Goal: Task Accomplishment & Management: Manage account settings

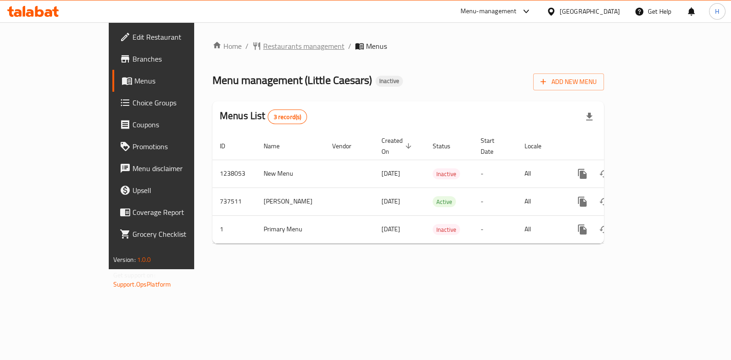
click at [263, 51] on span "Restaurants management" at bounding box center [303, 46] width 81 height 11
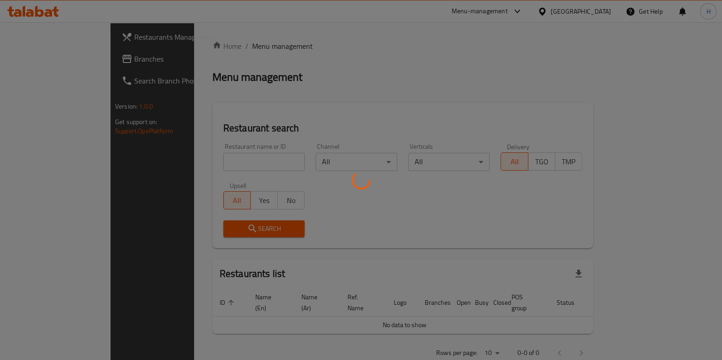
click at [211, 168] on div at bounding box center [361, 180] width 722 height 360
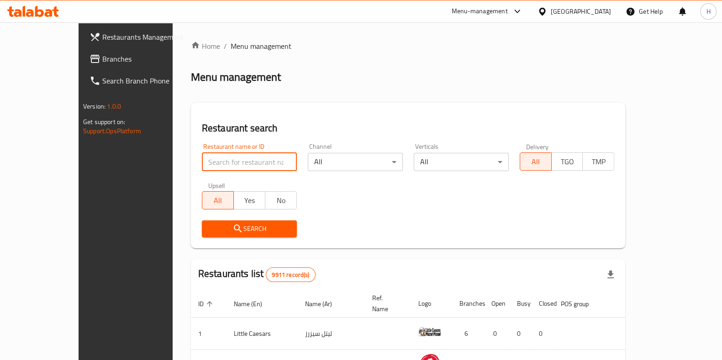
click at [202, 163] on input "search" at bounding box center [249, 162] width 95 height 18
type input "bb's"
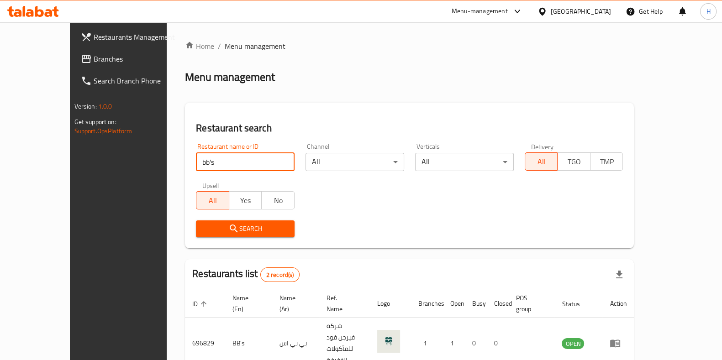
click at [235, 238] on div "Search" at bounding box center [245, 229] width 110 height 28
click at [235, 231] on span "Search" at bounding box center [245, 228] width 84 height 11
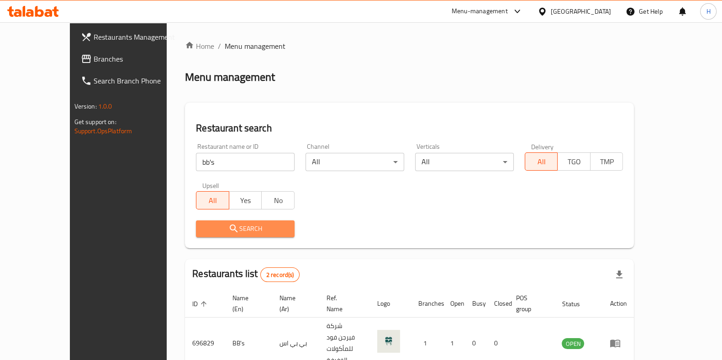
click at [235, 231] on span "Search" at bounding box center [245, 228] width 84 height 11
drag, startPoint x: 545, startPoint y: 244, endPoint x: 449, endPoint y: 270, distance: 99.2
click at [545, 244] on div "Restaurant search Restaurant name or ID bb's Restaurant name or ID Channel All …" at bounding box center [409, 176] width 449 height 146
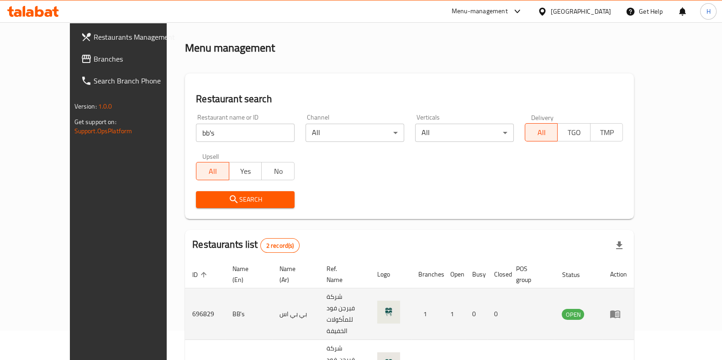
scroll to position [62, 0]
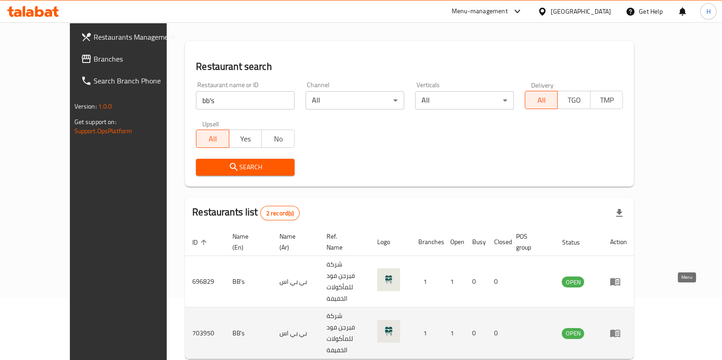
click at [620, 330] on icon "enhanced table" at bounding box center [615, 334] width 10 height 8
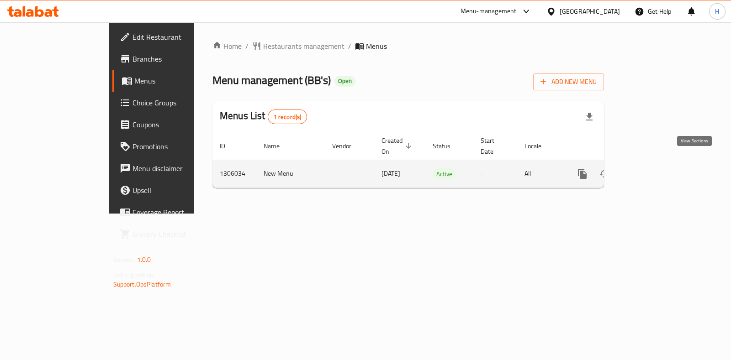
click at [653, 169] on icon "enhanced table" at bounding box center [648, 174] width 11 height 11
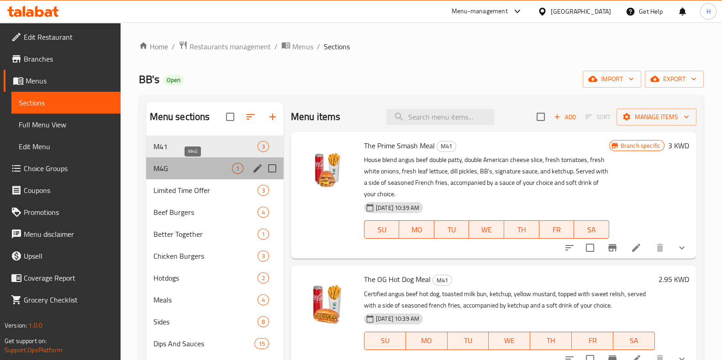
click at [177, 168] on span "M4G" at bounding box center [192, 168] width 79 height 11
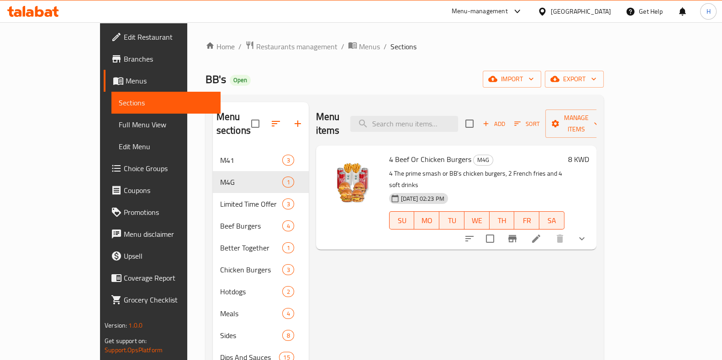
drag, startPoint x: 699, startPoint y: 217, endPoint x: 690, endPoint y: 219, distance: 9.3
click at [604, 217] on div "Menu sections M41 3 M4G 1 Limited Time Offer 3 Beef Burgers 4 Better Together 1…" at bounding box center [404, 282] width 398 height 375
click at [587, 233] on icon "show more" at bounding box center [581, 238] width 11 height 11
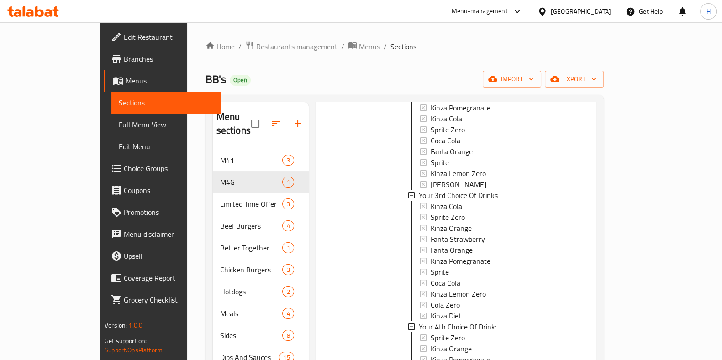
scroll to position [128, 0]
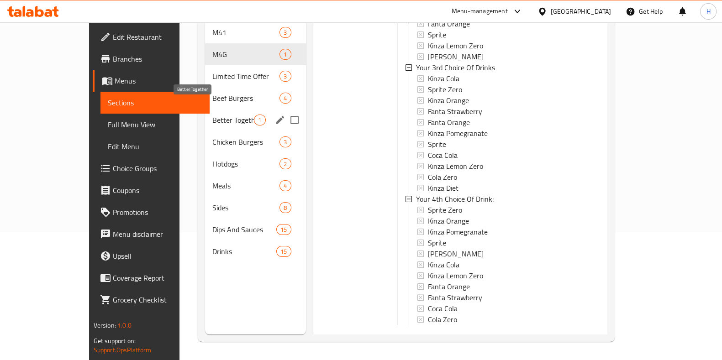
click at [212, 115] on span "Better Together" at bounding box center [233, 120] width 42 height 11
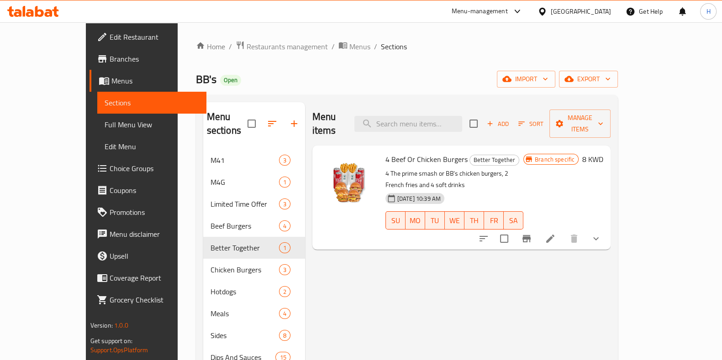
click at [607, 228] on button "show more" at bounding box center [596, 239] width 22 height 22
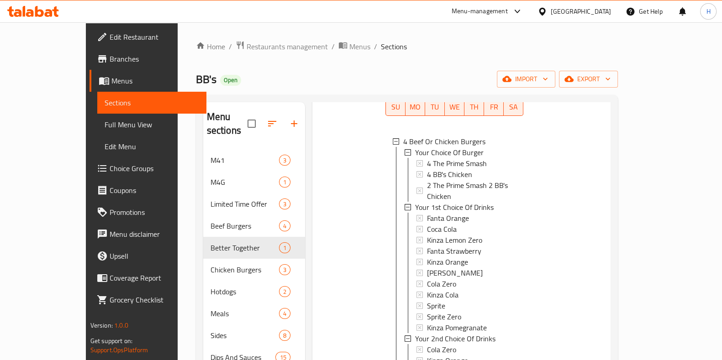
scroll to position [1, 0]
click at [349, 49] on span "Menus" at bounding box center [359, 46] width 21 height 11
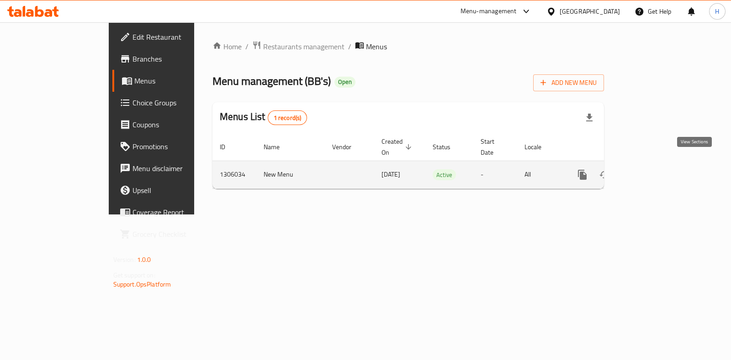
click at [659, 167] on link "enhanced table" at bounding box center [648, 175] width 22 height 22
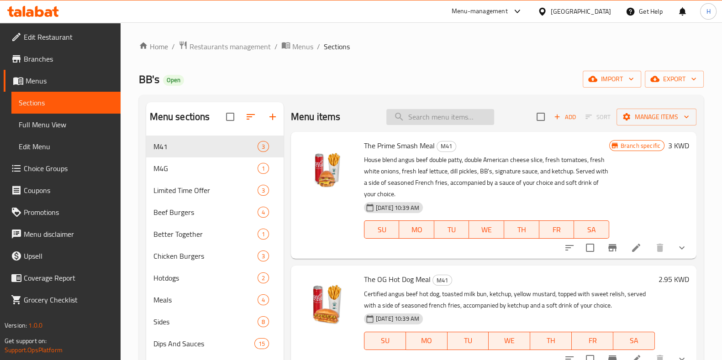
click at [425, 124] on div "Menu items Add Sort Manage items" at bounding box center [494, 117] width 406 height 30
click at [418, 113] on input "search" at bounding box center [440, 117] width 108 height 16
paste input "Beef Burgers"
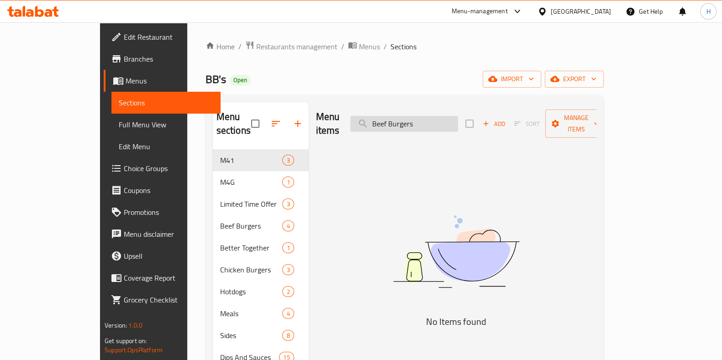
type input "Beef Burgers"
click at [454, 121] on input "Beef Burgers" at bounding box center [404, 124] width 108 height 16
click at [451, 119] on input "Beef Burgers" at bounding box center [404, 124] width 108 height 16
drag, startPoint x: 451, startPoint y: 119, endPoint x: 196, endPoint y: 186, distance: 263.1
click at [450, 119] on input "Beef Burgers" at bounding box center [404, 124] width 108 height 16
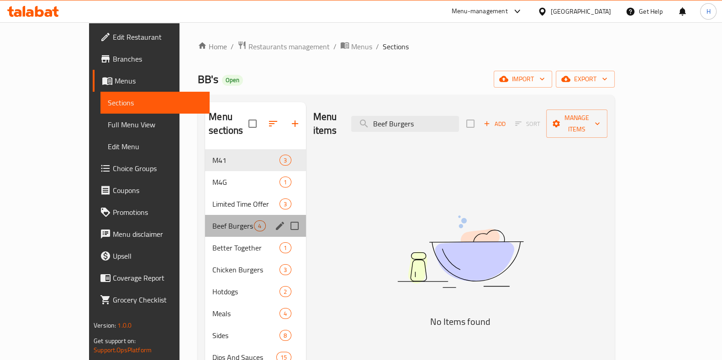
click at [205, 218] on div "Beef Burgers 4" at bounding box center [255, 226] width 100 height 22
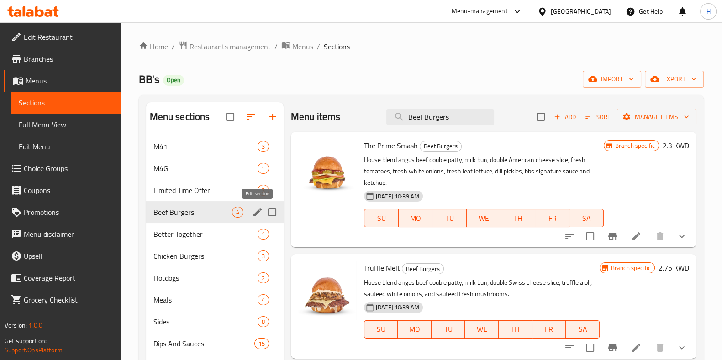
click at [258, 215] on icon "edit" at bounding box center [257, 212] width 11 height 11
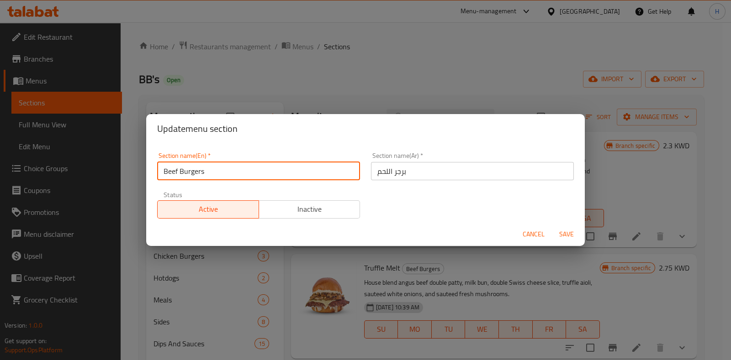
paste input "text"
drag, startPoint x: 219, startPoint y: 173, endPoint x: 113, endPoint y: 172, distance: 105.9
click at [113, 172] on div "Update menu section Section name(En)   * Beef Burgers Section name(En) * Sectio…" at bounding box center [365, 180] width 731 height 360
type input "Beef Burgers"
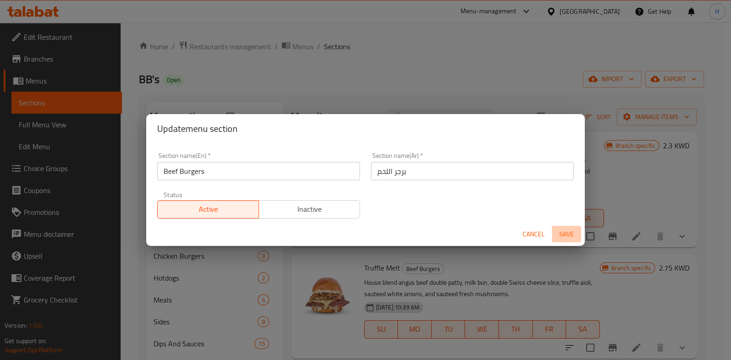
click at [567, 233] on span "Save" at bounding box center [566, 234] width 22 height 11
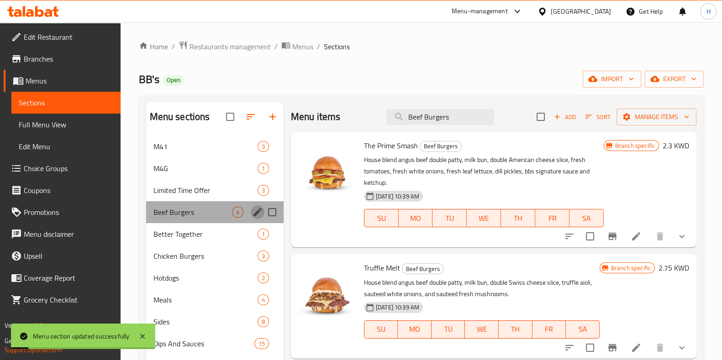
click at [253, 216] on icon "edit" at bounding box center [257, 212] width 8 height 8
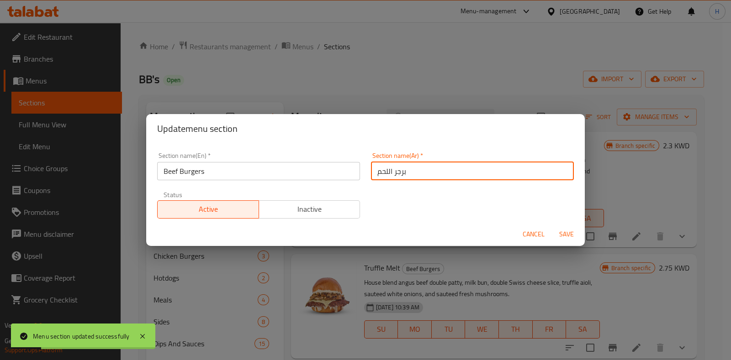
drag, startPoint x: 427, startPoint y: 175, endPoint x: 290, endPoint y: 179, distance: 137.0
click at [290, 179] on div "Section name(En)   * Beef Burgers Section name(En) * Section name(Ar)   * برجر …" at bounding box center [365, 185] width 427 height 77
click at [566, 234] on span "Save" at bounding box center [566, 234] width 22 height 11
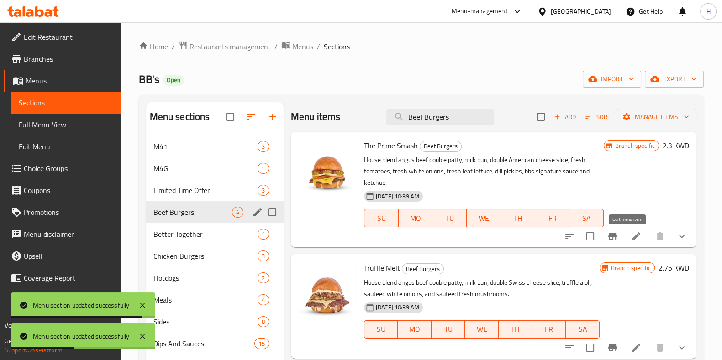
click at [636, 236] on li at bounding box center [636, 236] width 26 height 16
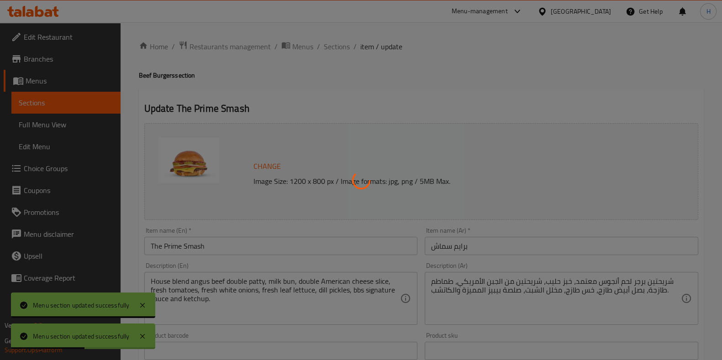
type input "اختيارات خاصة"
type input "0"
type input "3"
type input "طلب خاص"
type input "0"
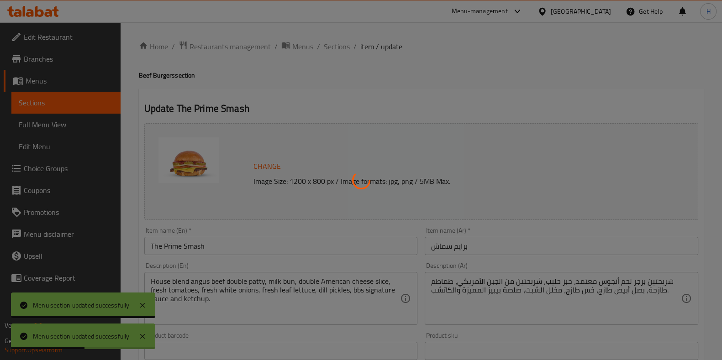
type input "2"
type input "اختيارك من نوع المشروب"
type input "1"
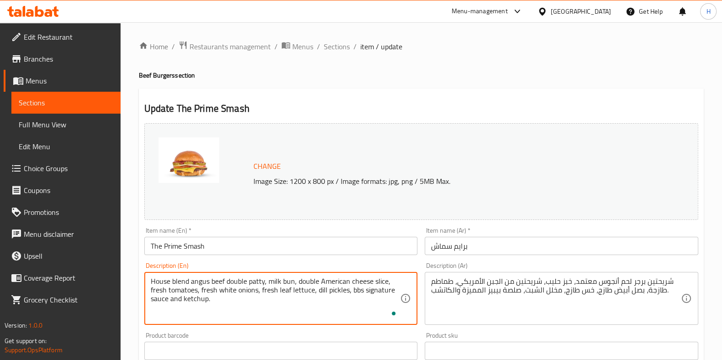
paste textarea "House blend angus beef double patty, milk bun, double American cheese slice, fr…"
drag, startPoint x: 233, startPoint y: 307, endPoint x: 116, endPoint y: 262, distance: 125.3
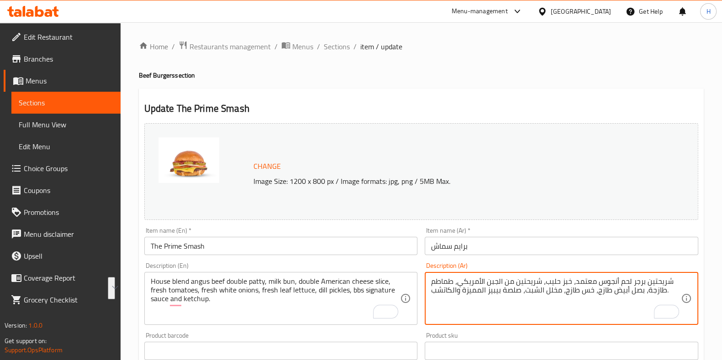
drag, startPoint x: 662, startPoint y: 284, endPoint x: 442, endPoint y: 300, distance: 221.1
click at [464, 294] on textarea "شريحتين برجر لحم أنجوس معتمد، خبز حليب، شريحتين من الجبن الأمريكي، طماطم طازجة،…" at bounding box center [556, 298] width 250 height 43
click at [472, 314] on textarea "شريحتين برجر لحم أنجوس معتمد، خبز حليب، شريحتين من الجبن الأمريكي، طماطم طازجة،…" at bounding box center [556, 298] width 250 height 43
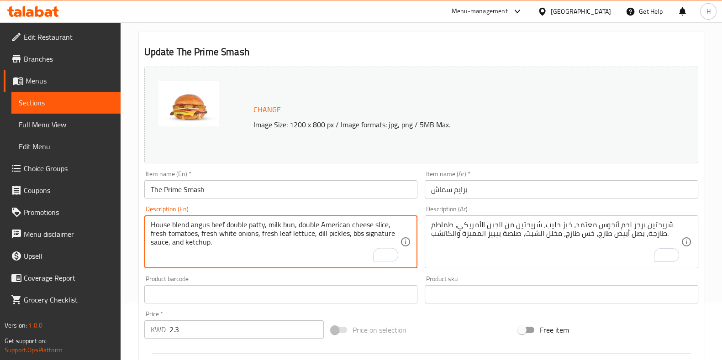
type textarea "House blend angus beef double patty, milk bun, double American cheese slice, fr…"
click at [280, 266] on div "House blend angus beef double patty, milk bun, double American cheese slice, fr…" at bounding box center [281, 242] width 274 height 53
click at [295, 279] on div "Product barcode Product barcode" at bounding box center [281, 290] width 274 height 28
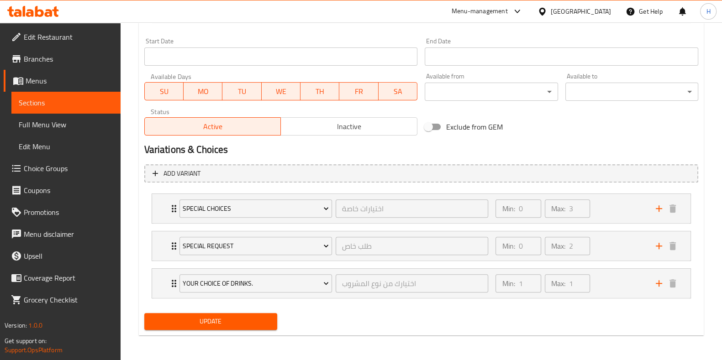
click at [227, 318] on span "Update" at bounding box center [211, 321] width 118 height 11
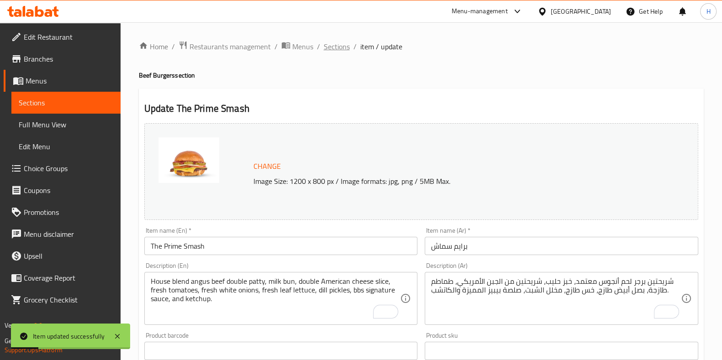
click at [337, 46] on span "Sections" at bounding box center [337, 46] width 26 height 11
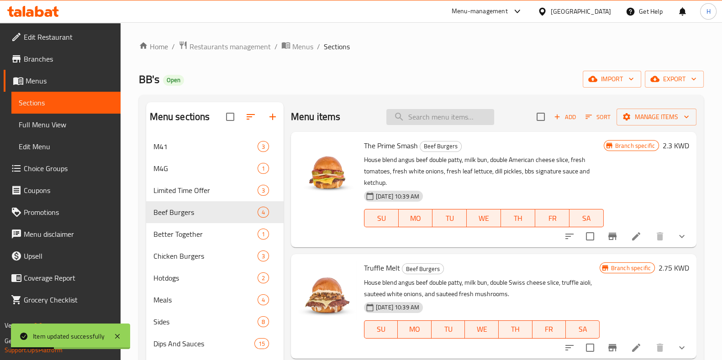
click at [464, 116] on input "search" at bounding box center [440, 117] width 108 height 16
paste input "Loaded Burger"
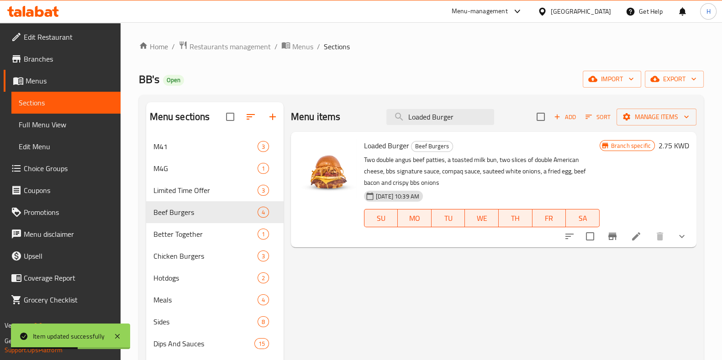
type input "Loaded Burger"
click at [635, 241] on icon at bounding box center [636, 236] width 11 height 11
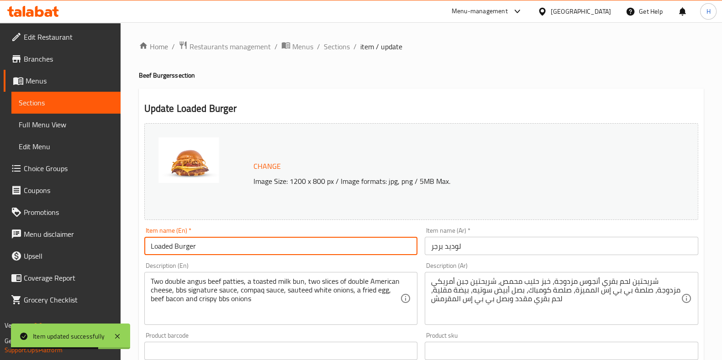
drag, startPoint x: 143, startPoint y: 248, endPoint x: 109, endPoint y: 247, distance: 33.8
click at [109, 247] on div "Edit Restaurant Branches Menus Sections Full Menu View Edit Menu Choice Groups …" at bounding box center [361, 347] width 722 height 651
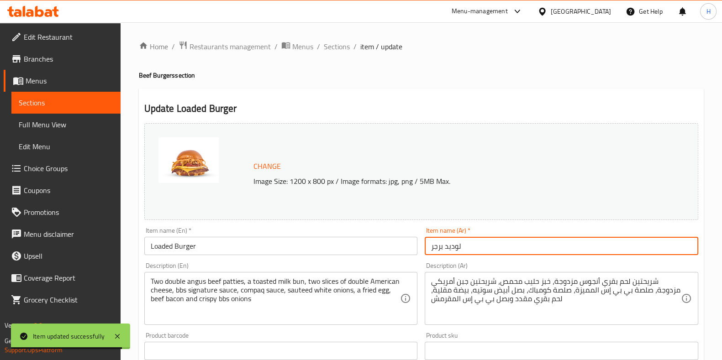
drag, startPoint x: 444, startPoint y: 253, endPoint x: 356, endPoint y: 255, distance: 88.2
click at [356, 255] on div "Change Image Size: 1200 x 800 px / Image formats: jpg, png / 5MB Max. Item name…" at bounding box center [421, 323] width 561 height 407
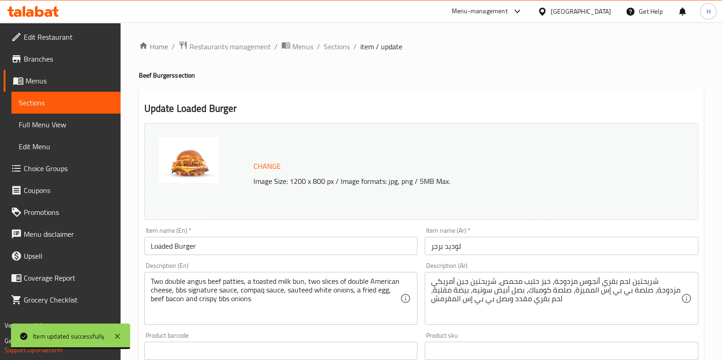
click at [340, 266] on div "Description (En) Two double angus beef patties, a toasted milk bun, two slices …" at bounding box center [281, 294] width 274 height 63
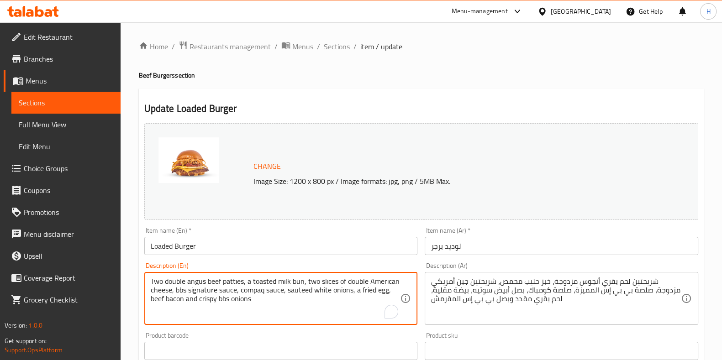
drag, startPoint x: 260, startPoint y: 300, endPoint x: 121, endPoint y: 268, distance: 142.4
paste textarea "House blend angus beef double patty, milk bun, double American cheese, bbs sign…"
type textarea "House blend angus beef double patty, milk bun, double American cheese, bbs sign…"
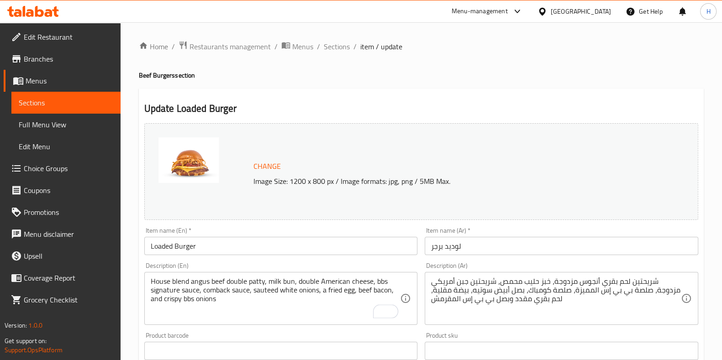
click at [243, 257] on div "Item name (En)   * Loaded Burger Item name (En) *" at bounding box center [281, 241] width 281 height 35
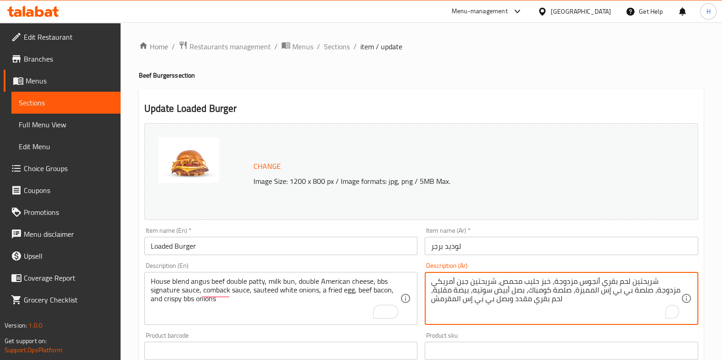
click at [652, 281] on textarea "شريحتين لحم بقري أنجوس مزدوجة، خبز حليب محمص، شريحتين جبن أمريكي مزدوجة، صلصة ب…" at bounding box center [556, 298] width 250 height 43
click at [642, 279] on textarea "شريحتين لحم بقري أنجوس مزدوجة، خبز حليب محمص، شريحتين جبن أمريكي مزدوجة، صلصة ب…" at bounding box center [556, 298] width 250 height 43
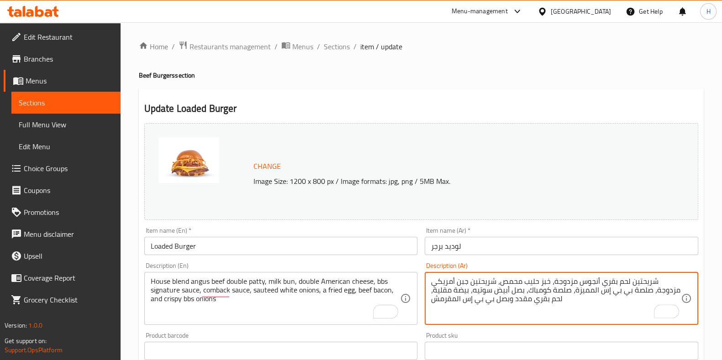
paste textarea "برجر لحم أنجوس معتمد، خبز حليب محمص، شريحتين من الجبن الأمريكي، سيجنتشر صوص، كو…"
type textarea "شريحتين برجر لحم أنجوس معتمد، خبز حليب محمص، شريحتين من الجبن الأمريكي، سيجنتشر…"
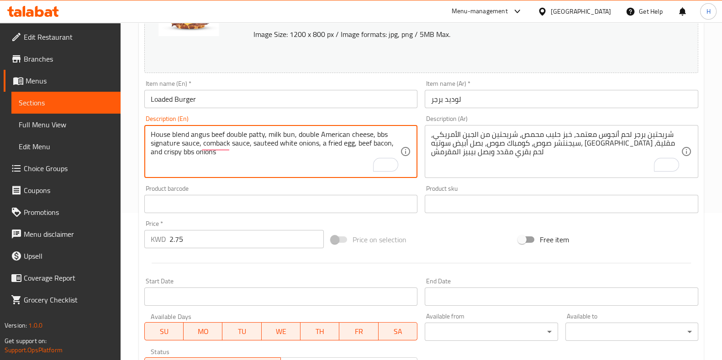
scroll to position [171, 0]
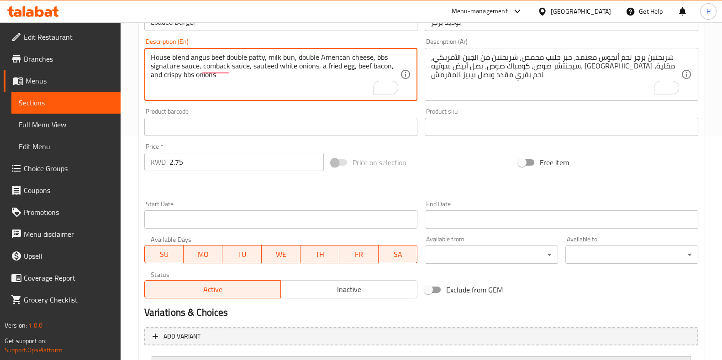
scroll to position [285, 0]
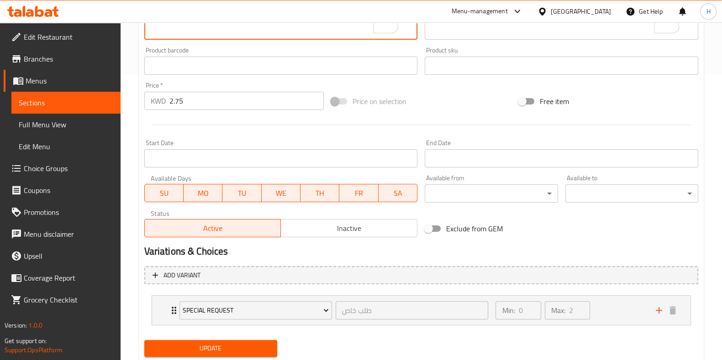
click at [187, 348] on span "Update" at bounding box center [211, 348] width 118 height 11
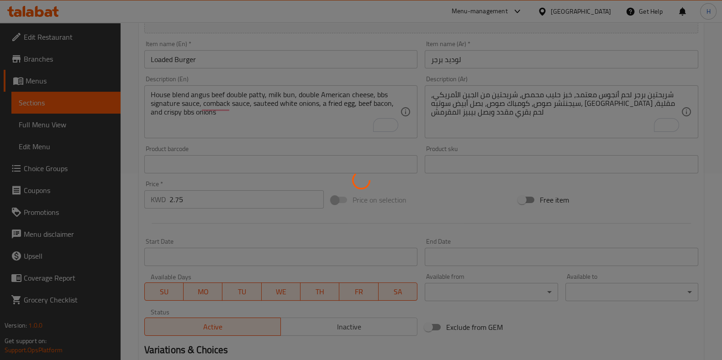
scroll to position [114, 0]
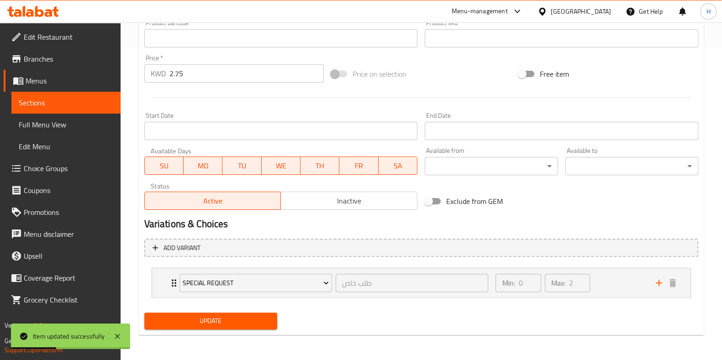
click at [237, 323] on span "Update" at bounding box center [211, 321] width 118 height 11
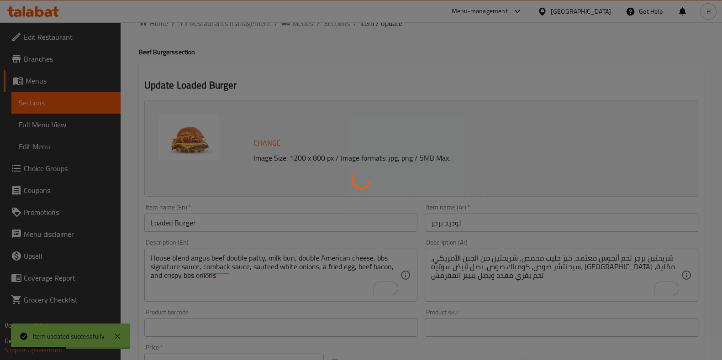
scroll to position [0, 0]
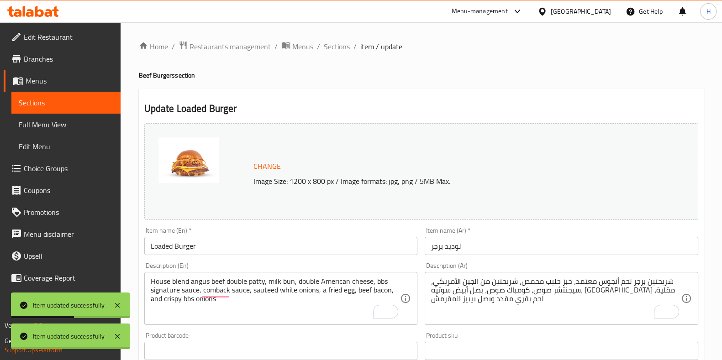
click at [331, 45] on div "Home / Restaurants management / Menus / Sections / item / update Beef Burgers s…" at bounding box center [421, 348] width 565 height 615
drag, startPoint x: 332, startPoint y: 45, endPoint x: 532, endPoint y: 31, distance: 200.5
click at [332, 45] on span "Sections" at bounding box center [337, 46] width 26 height 11
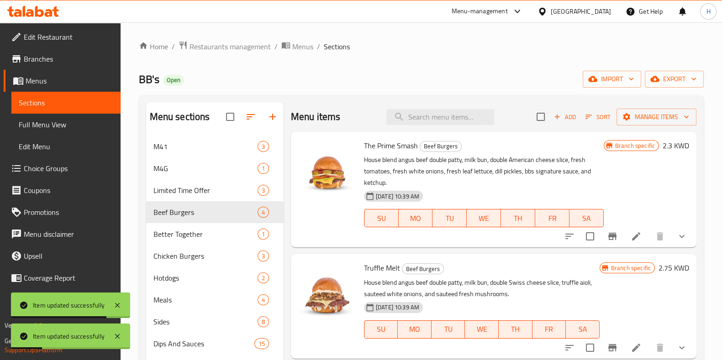
scroll to position [114, 0]
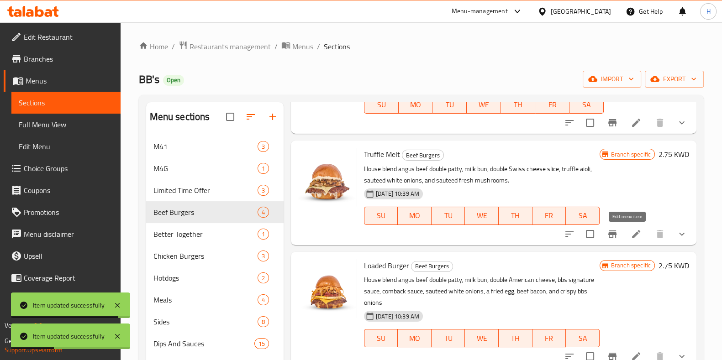
click at [632, 236] on icon at bounding box center [636, 234] width 8 height 8
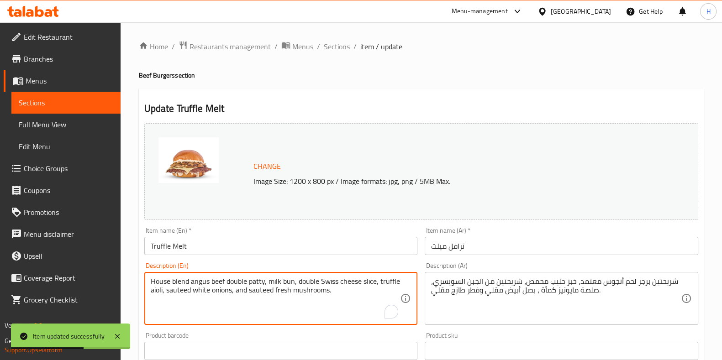
drag, startPoint x: 340, startPoint y: 294, endPoint x: 130, endPoint y: 276, distance: 210.9
paste textarea "éed white onions, and sauté"
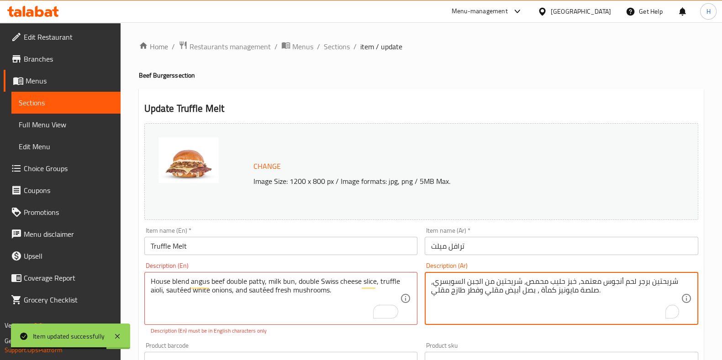
click at [472, 288] on textarea "شريحتين برجر لحم أنجوس معتمد، خبز حليب محمص، شريحتين من الجبن السويسري، صلصة ما…" at bounding box center [556, 298] width 250 height 43
click at [456, 334] on div "Description (Ar) شريحتين برجر لحم أنجوس معتمد، خبز حليب محمص، شريحتين من الجبن …" at bounding box center [561, 299] width 281 height 80
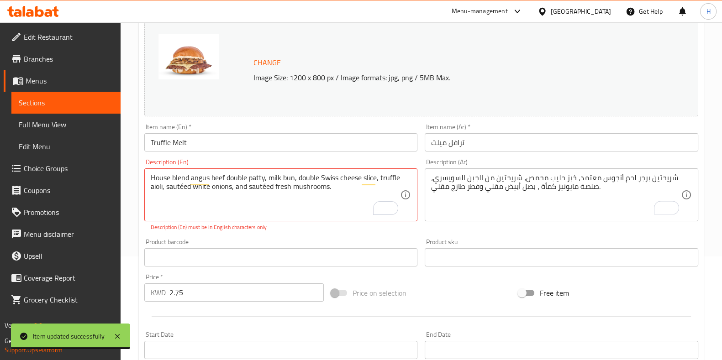
scroll to position [114, 0]
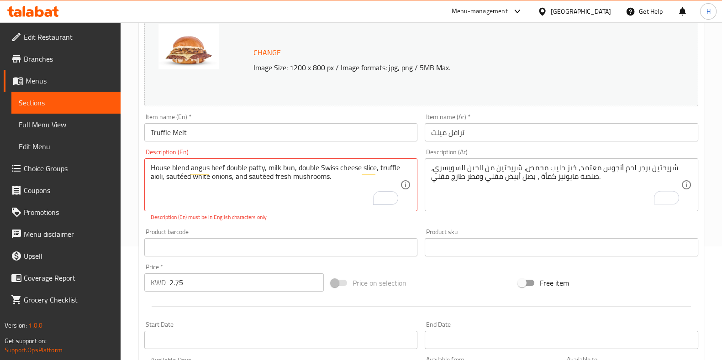
click at [297, 249] on input "text" at bounding box center [281, 247] width 274 height 18
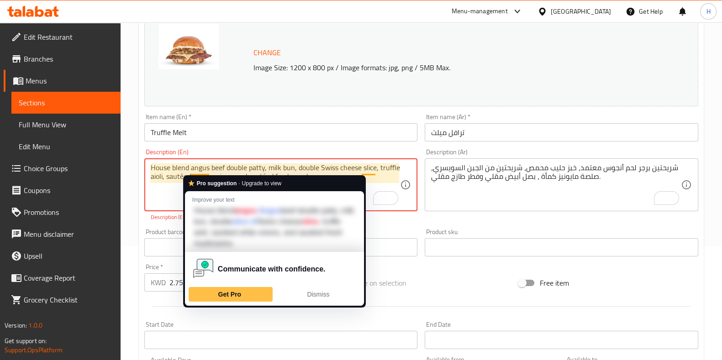
click at [198, 168] on textarea "House blend angus beef double patty, milk bun, double Swiss cheese slice, truff…" at bounding box center [276, 184] width 250 height 43
click at [205, 168] on textarea "House blend angus beef double patty, milk bun, double Swiss cheese slice, truff…" at bounding box center [276, 184] width 250 height 43
click at [375, 169] on textarea "House blend angus beef double patty, milk bun, double Swiss cheese slice, truff…" at bounding box center [276, 184] width 250 height 43
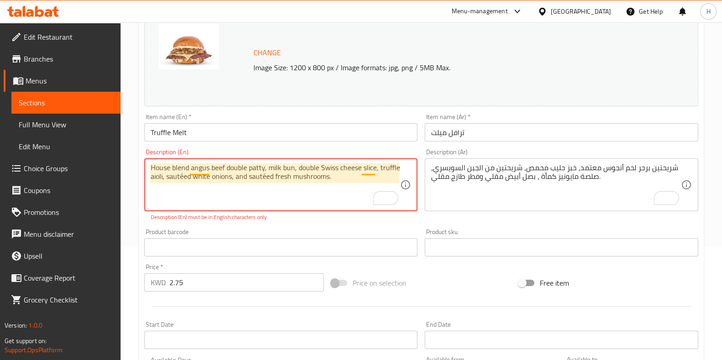
click at [366, 168] on textarea "House blend angus beef double patty, milk bun, double Swiss cheese slice, truff…" at bounding box center [276, 184] width 250 height 43
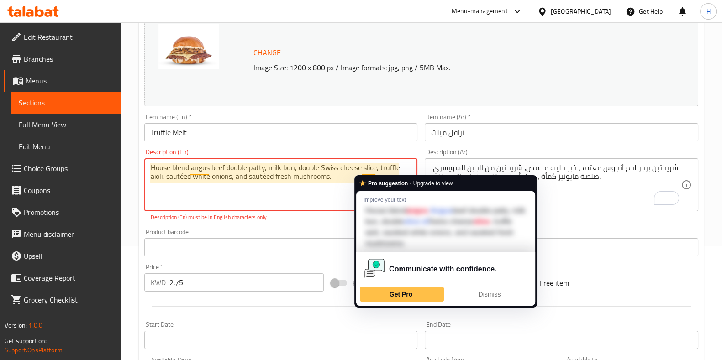
click at [220, 189] on textarea "House blend angus beef double patty, milk bun, double Swiss cheese slice, truff…" at bounding box center [276, 184] width 250 height 43
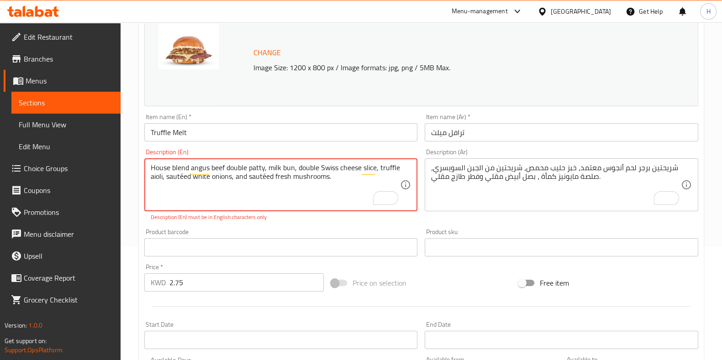
click at [183, 176] on textarea "House blend angus beef double patty, milk bun, double Swiss cheese slice, truff…" at bounding box center [276, 184] width 250 height 43
click at [263, 178] on textarea "House blend angus beef double patty, milk bun, double Swiss cheese slice, truff…" at bounding box center [276, 184] width 250 height 43
click at [265, 177] on textarea "House blend angus beef double patty, milk bun, double Swiss cheese slice, truff…" at bounding box center [276, 184] width 250 height 43
type textarea "House blend angus beef double patty, milk bun, double Swiss cheese slice, truff…"
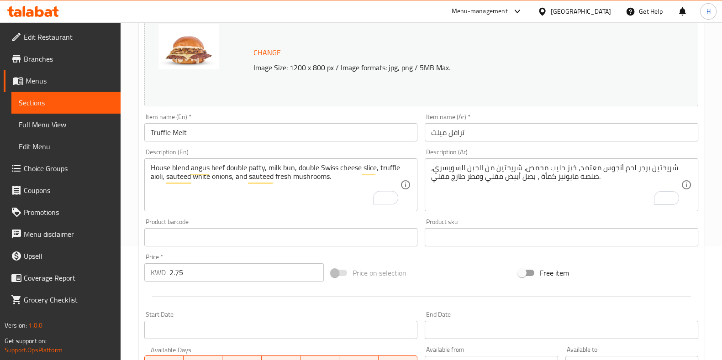
scroll to position [313, 0]
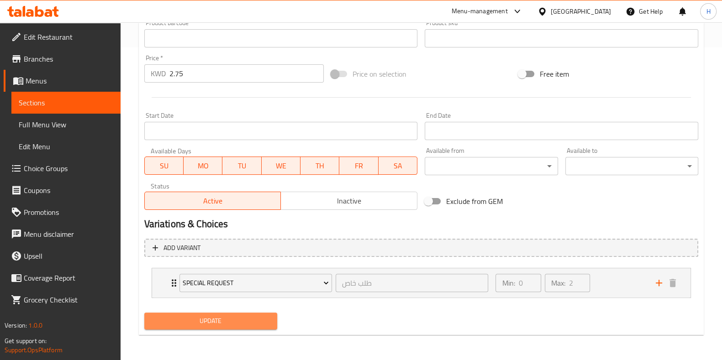
click at [201, 326] on span "Update" at bounding box center [211, 321] width 118 height 11
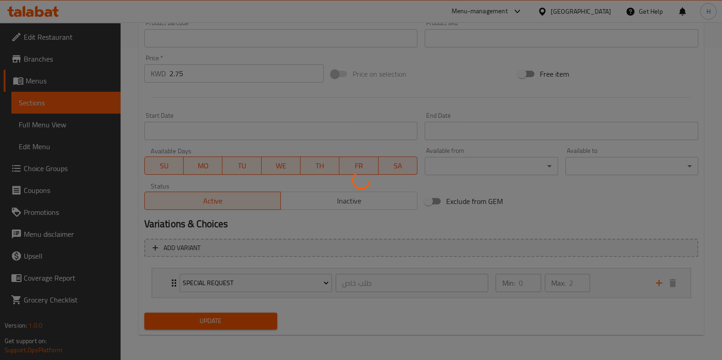
click at [205, 318] on div at bounding box center [361, 180] width 722 height 360
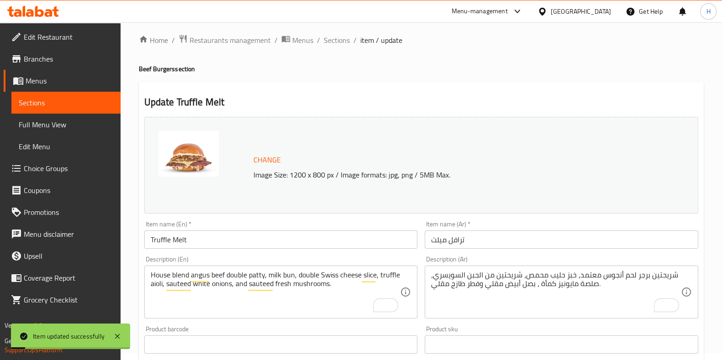
scroll to position [0, 0]
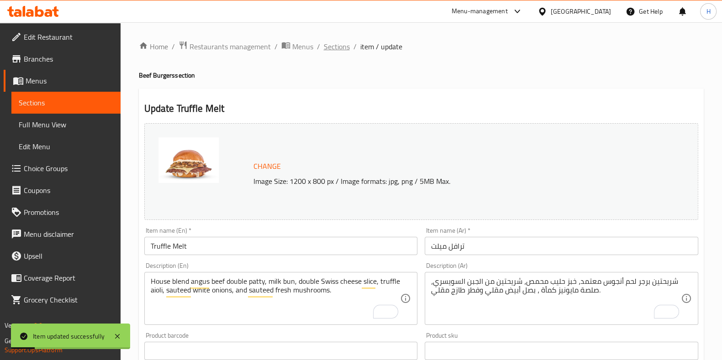
click at [340, 52] on span "Sections" at bounding box center [337, 46] width 26 height 11
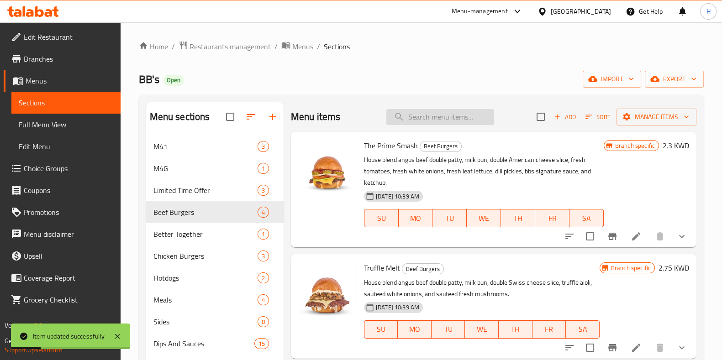
click at [414, 115] on input "search" at bounding box center [440, 117] width 108 height 16
paste input "BBQ Beast"
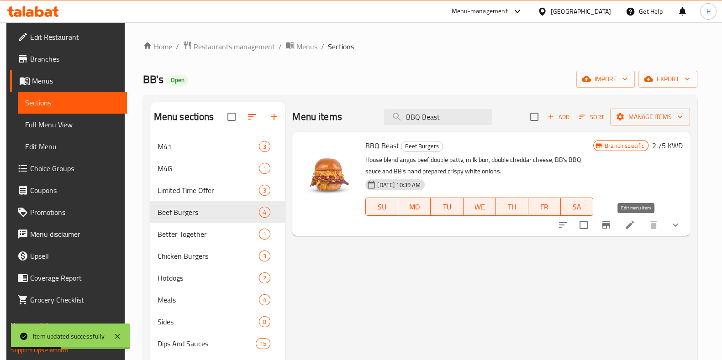
type input "BBQ Beast"
click at [634, 226] on icon at bounding box center [630, 225] width 8 height 8
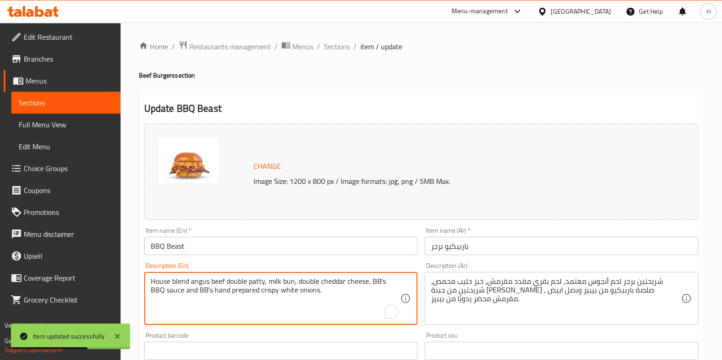
drag, startPoint x: 285, startPoint y: 290, endPoint x: 119, endPoint y: 259, distance: 169.0
click at [228, 311] on textarea "House blend angus beef double patty, milk bun, double cheddar cheese, BB's BBQ …" at bounding box center [276, 298] width 250 height 43
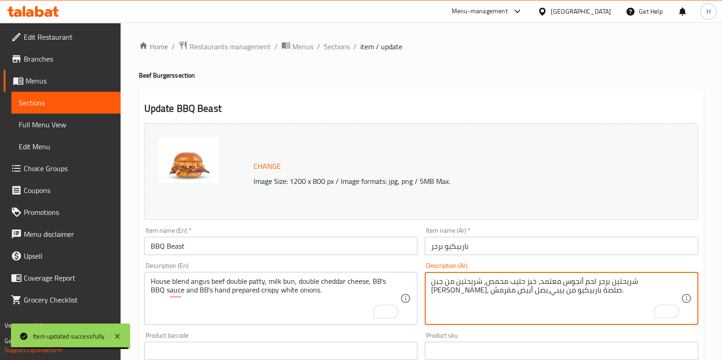
type textarea "شريحتين برجر لحم أنجوس معتمد، خبز حليب محمص، شريحتين من جبن الشيدر، صلصة باربيك…"
click at [511, 337] on div "Product sku Product sku" at bounding box center [562, 346] width 274 height 28
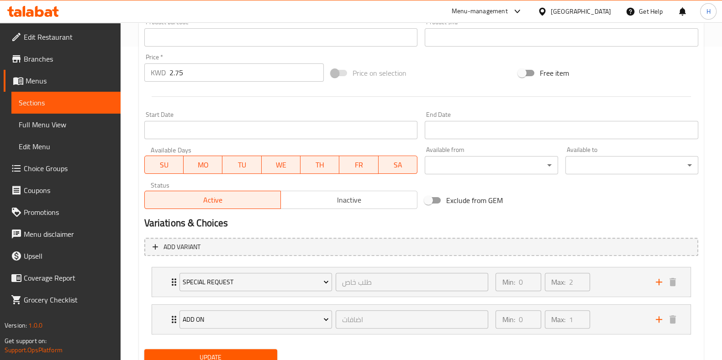
scroll to position [342, 0]
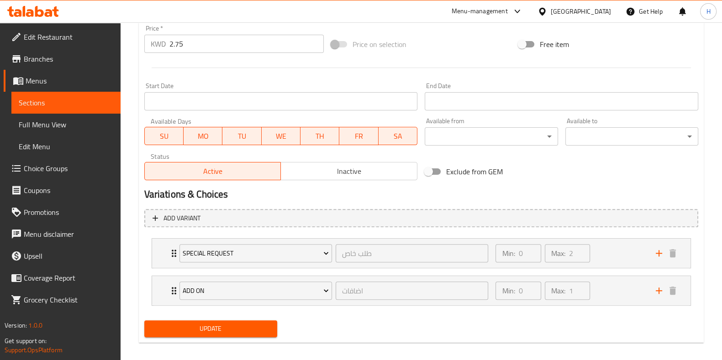
click at [181, 327] on span "Update" at bounding box center [211, 328] width 118 height 11
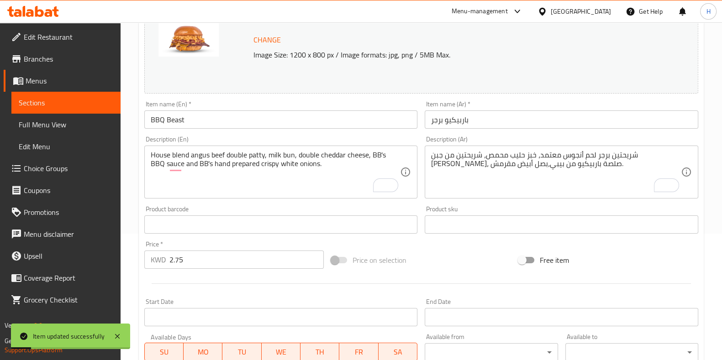
scroll to position [0, 0]
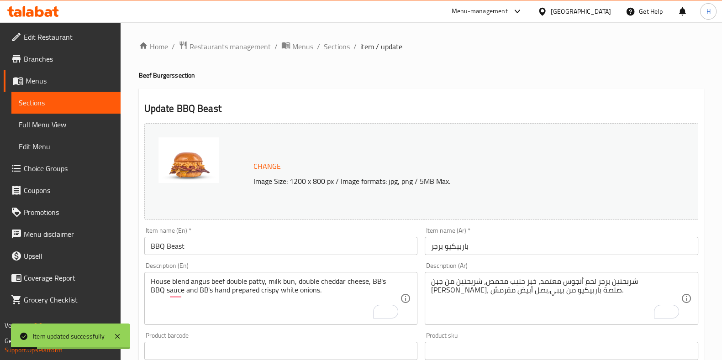
click at [349, 37] on div "Home / Restaurants management / Menus / Sections / item / update Beef Burgers s…" at bounding box center [421, 366] width 601 height 689
click at [345, 43] on span "Sections" at bounding box center [337, 46] width 26 height 11
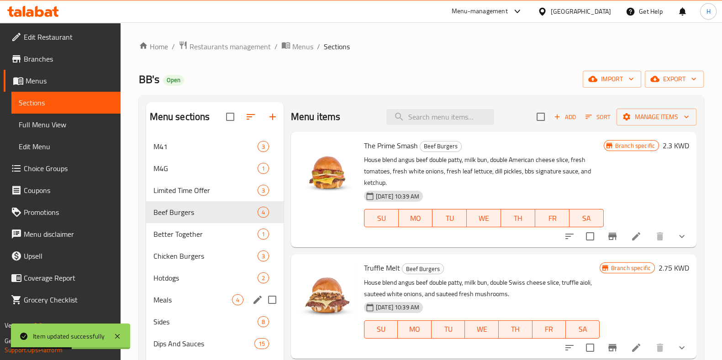
click at [205, 302] on span "Meals" at bounding box center [192, 300] width 79 height 11
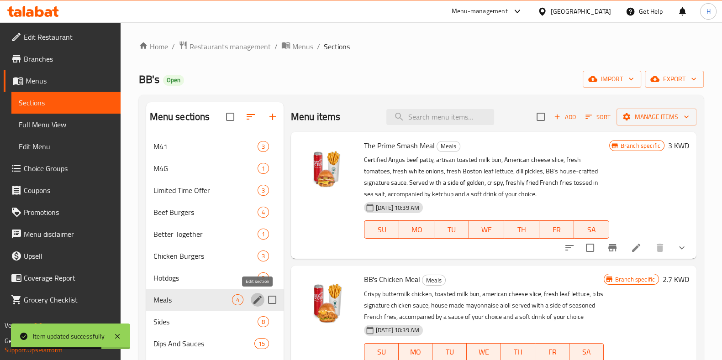
click at [260, 300] on icon "edit" at bounding box center [257, 300] width 11 height 11
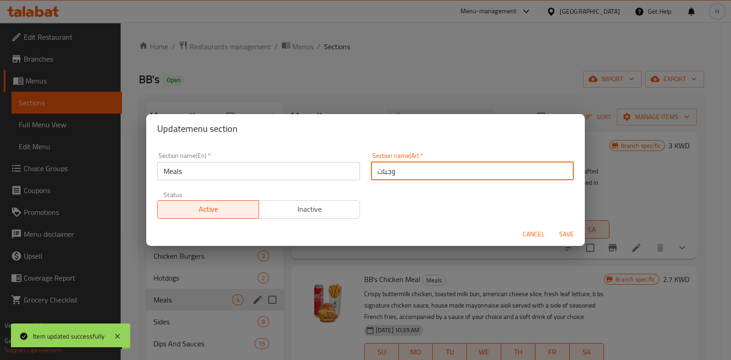
drag, startPoint x: 397, startPoint y: 179, endPoint x: 328, endPoint y: 190, distance: 69.9
click at [331, 190] on div "Section name(En)   * Meals Section name(En) * Section name(Ar)   * وجبات Sectio…" at bounding box center [365, 185] width 427 height 77
paste input "text"
type input "وجبات"
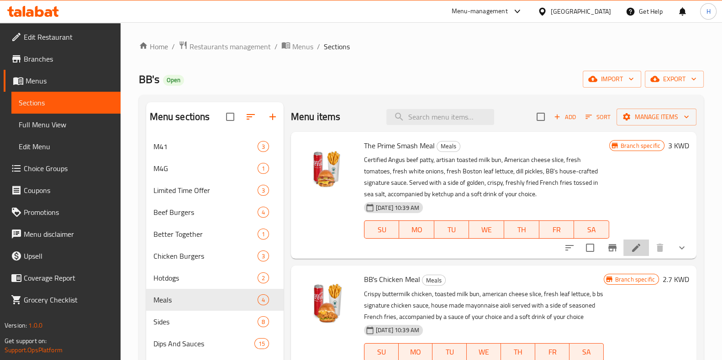
click at [637, 247] on li at bounding box center [636, 248] width 26 height 16
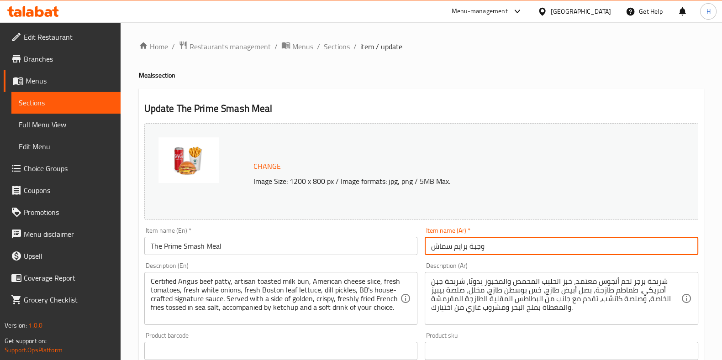
paste input "text"
drag, startPoint x: 501, startPoint y: 254, endPoint x: 382, endPoint y: 266, distance: 119.3
click at [382, 266] on div "Change Image Size: 1200 x 800 px / Image formats: jpg, png / 5MB Max. Item name…" at bounding box center [421, 323] width 561 height 407
type input "وجبة برايم سماش"
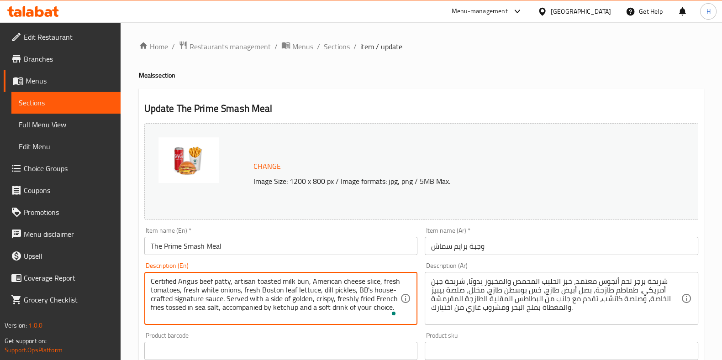
drag, startPoint x: 394, startPoint y: 308, endPoint x: 121, endPoint y: 252, distance: 278.4
paste textarea "House blend angus beef double patty, milk bun, double American cheese slice, fr…"
type textarea "House blend angus beef double patty, milk bun, double American cheese slice, fr…"
click at [224, 331] on div "Product barcode Product barcode" at bounding box center [281, 346] width 281 height 35
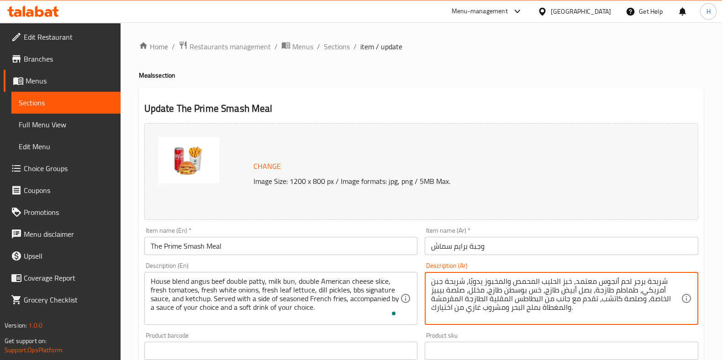
click at [579, 290] on textarea "شريحة برجر لحم أنجوس معتمد، خبز الحليب المحمص والمخبوز يدويًا، شريحة جبن أمريكي…" at bounding box center [556, 298] width 250 height 43
paste textarea "ين برجر لحم أنجوس معتمد، خبز حليب، شريحتين من الجبن الأمريكي، طماطم طازجة، بصل …"
type textarea "شريحتين برجر لحم أنجوس معتمد، خبز حليب، شريحتين من الجبن الأمريكي، طماطم طازجة،…"
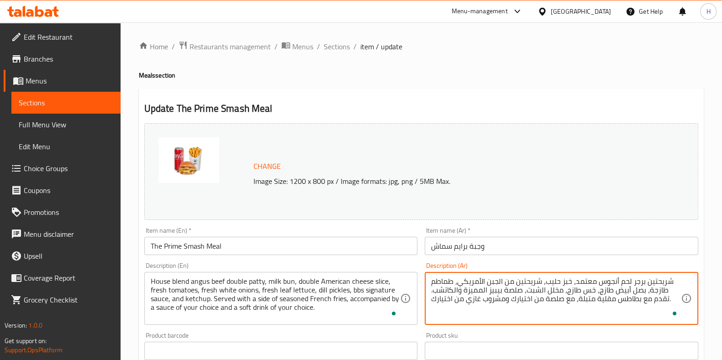
click at [592, 279] on textarea "شريحتين برجر لحم أنجوس معتمد، خبز حليب، شريحتين من الجبن الأمريكي، طماطم طازجة،…" at bounding box center [556, 298] width 250 height 43
click at [375, 338] on div "Product barcode Product barcode" at bounding box center [281, 346] width 274 height 28
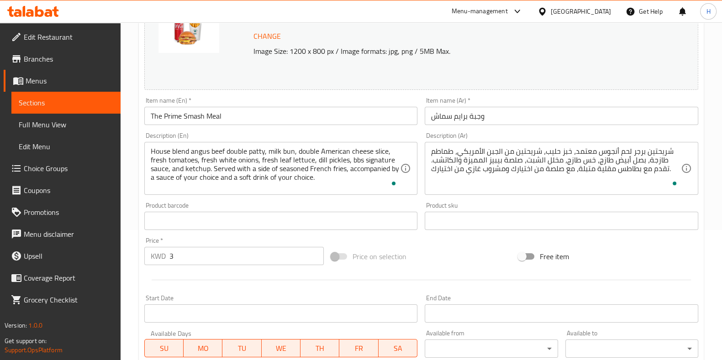
scroll to position [171, 0]
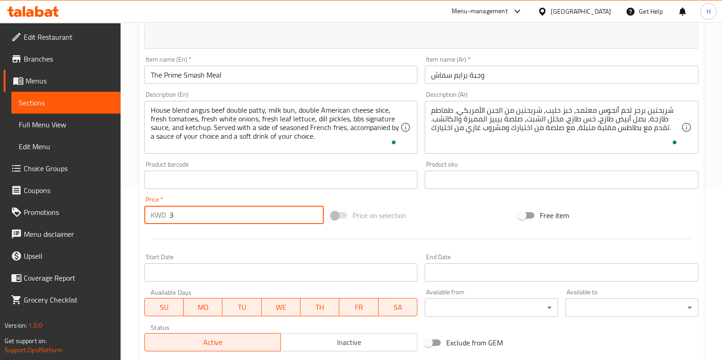
click at [215, 221] on input "3" at bounding box center [246, 215] width 155 height 18
type input "3.100"
click at [212, 236] on div at bounding box center [421, 239] width 561 height 22
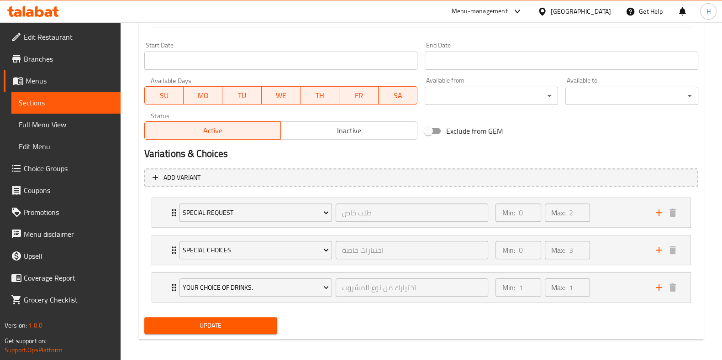
scroll to position [387, 0]
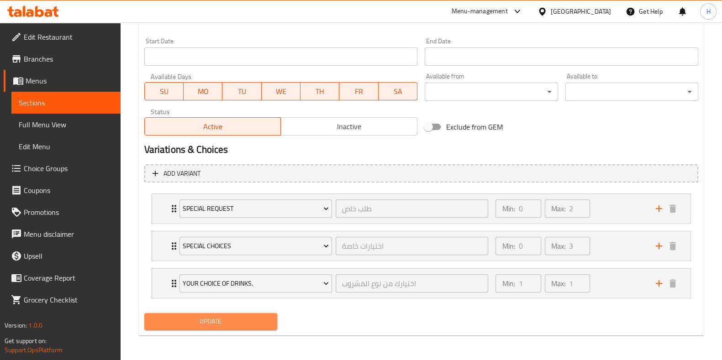
click at [205, 324] on span "Update" at bounding box center [211, 321] width 118 height 11
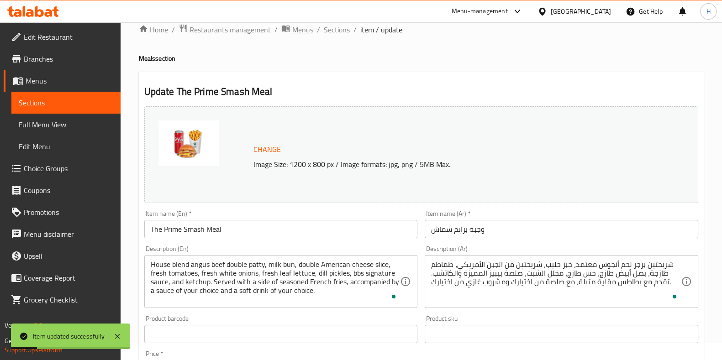
scroll to position [0, 0]
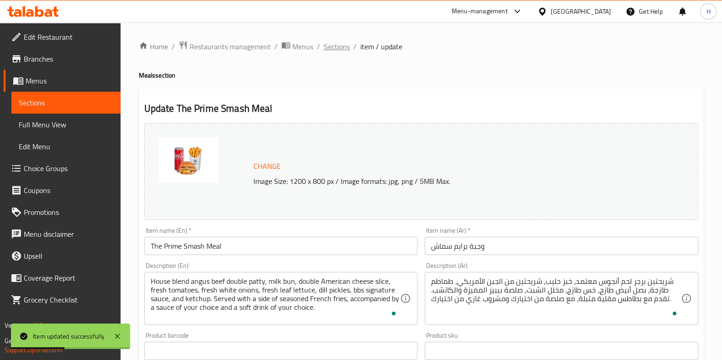
click at [332, 43] on span "Sections" at bounding box center [337, 46] width 26 height 11
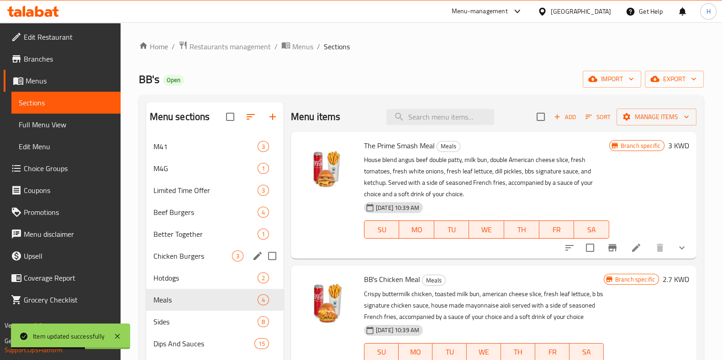
click at [201, 252] on span "Chicken Burgers" at bounding box center [192, 256] width 79 height 11
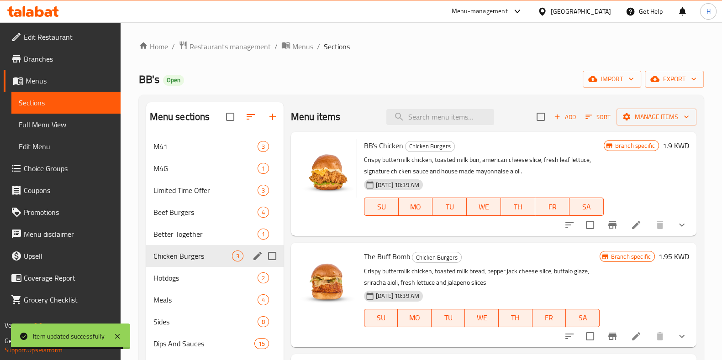
click at [249, 260] on div "Chicken Burgers 3" at bounding box center [214, 256] width 137 height 22
click at [255, 260] on icon "edit" at bounding box center [257, 256] width 11 height 11
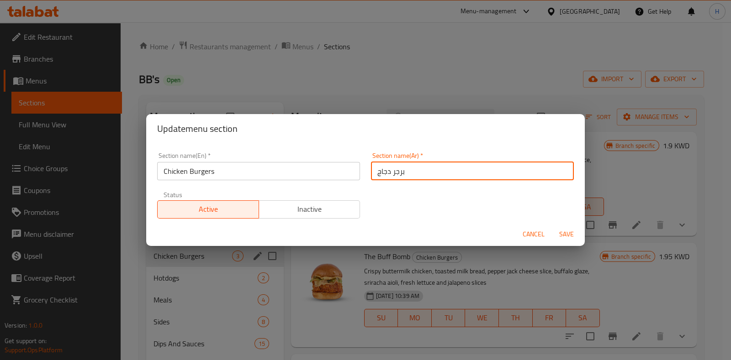
drag, startPoint x: 368, startPoint y: 176, endPoint x: 326, endPoint y: 182, distance: 42.0
click at [326, 182] on div "Section name(En)   * Chicken Burgers Section name(En) * Section name(Ar)   * بر…" at bounding box center [365, 185] width 427 height 77
paste input "شكن برجر"
type input "تشكن برجر"
click at [569, 239] on span "Save" at bounding box center [566, 234] width 22 height 11
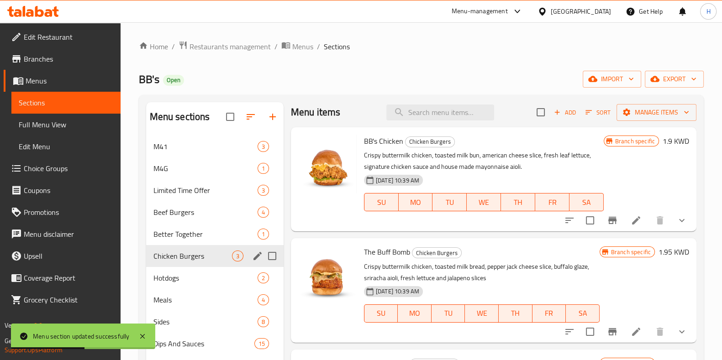
scroll to position [7, 0]
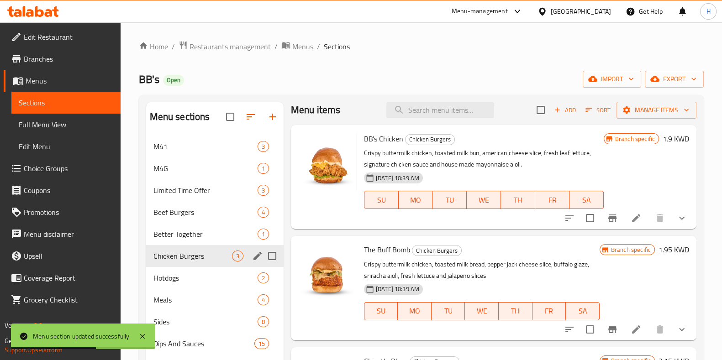
click at [376, 56] on div "Home / Restaurants management / Menus / Sections BB's Open import export Menu s…" at bounding box center [421, 255] width 565 height 429
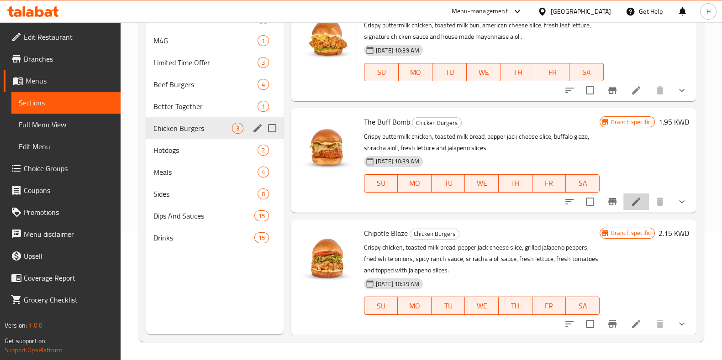
click at [627, 207] on li at bounding box center [636, 202] width 26 height 16
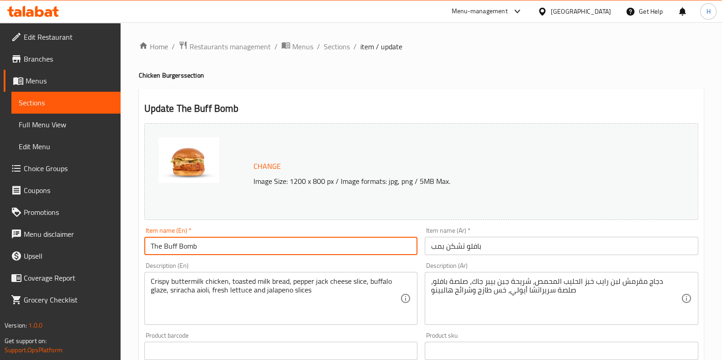
drag, startPoint x: 224, startPoint y: 249, endPoint x: 114, endPoint y: 262, distance: 110.8
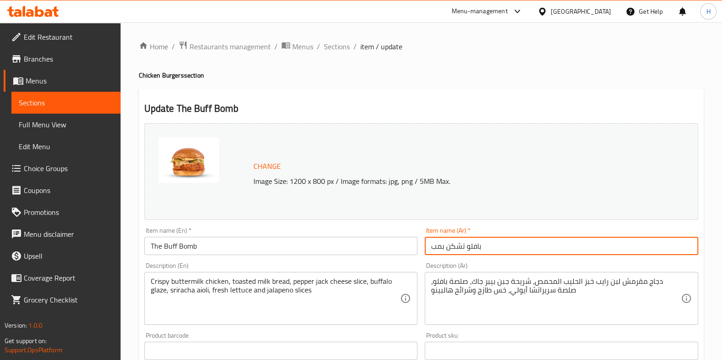
drag, startPoint x: 498, startPoint y: 246, endPoint x: 406, endPoint y: 261, distance: 93.5
click at [406, 261] on div "Change Image Size: 1200 x 800 px / Image formats: jpg, png / 5MB Max. Item name…" at bounding box center [421, 323] width 561 height 407
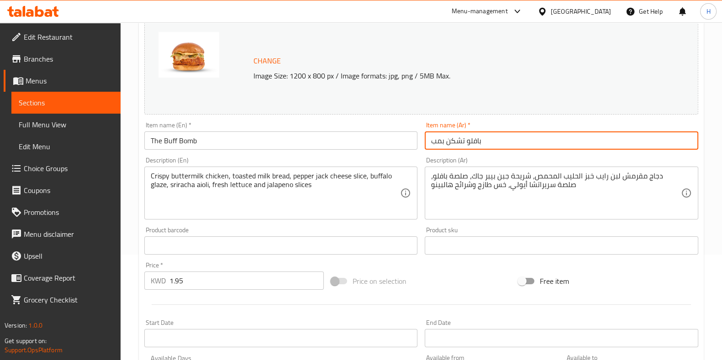
scroll to position [171, 0]
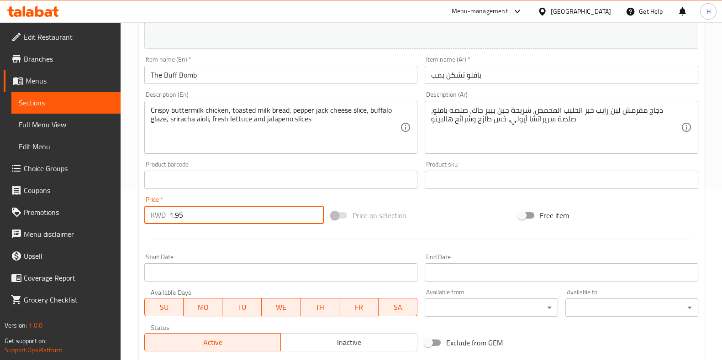
paste input "2.250"
drag, startPoint x: 203, startPoint y: 216, endPoint x: 89, endPoint y: 226, distance: 114.2
click at [89, 226] on div "Edit Restaurant Branches Menus Sections Full Menu View Edit Menu Choice Groups …" at bounding box center [361, 214] width 722 height 726
type input "2.250"
click at [177, 229] on div at bounding box center [421, 239] width 561 height 22
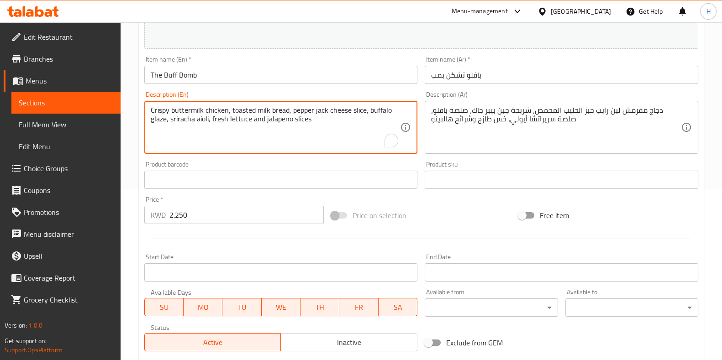
drag, startPoint x: 179, startPoint y: 114, endPoint x: 111, endPoint y: 94, distance: 71.1
paste textarea "un, pepper jack cheese slice, bbs signature buffalo sauce, sriracha aioli, fres…"
type textarea "Crispy buttermilk chicken, toasted milk bun, pepper jack cheese slice, bbs sign…"
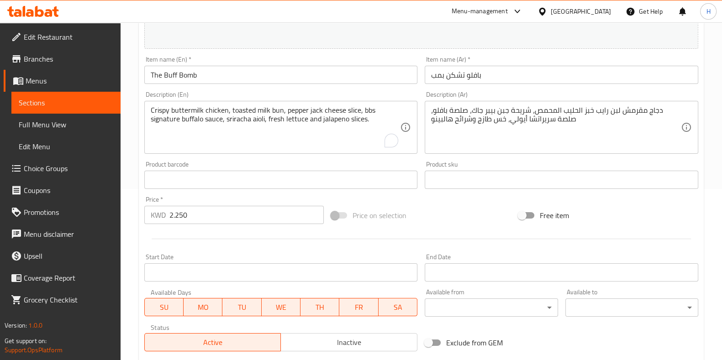
click at [202, 154] on div "Crispy buttermilk chicken, toasted milk bun, pepper jack cheese slice, bbs sign…" at bounding box center [281, 127] width 274 height 53
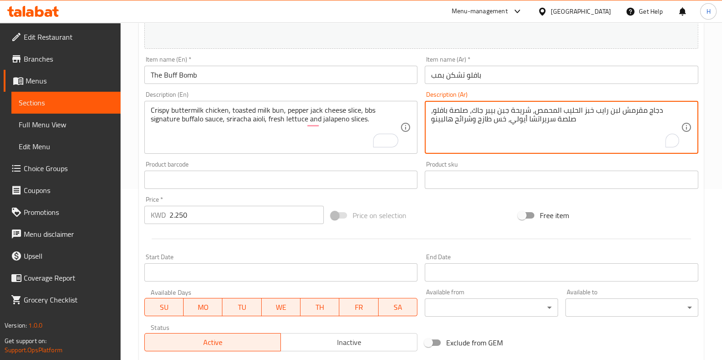
click at [530, 111] on textarea "دجاج مقرمش لبن رايب خبز الحليب المحمص، شريحة جبن بيبر جاك، صلصة بافلو، صلصة سري…" at bounding box center [556, 127] width 250 height 43
paste textarea "شكن مقرمش خبز الحليب المحمص، شريحة جبن بيبر جاك، فلفل هالبينو مشوي، بصل أبيض مق…"
type textarea "تشكن مقرمش خبز الحليب المحمص، شريحة جبن بيبر جاك، فلفل هالبينو مشوي، بصل أبيض م…"
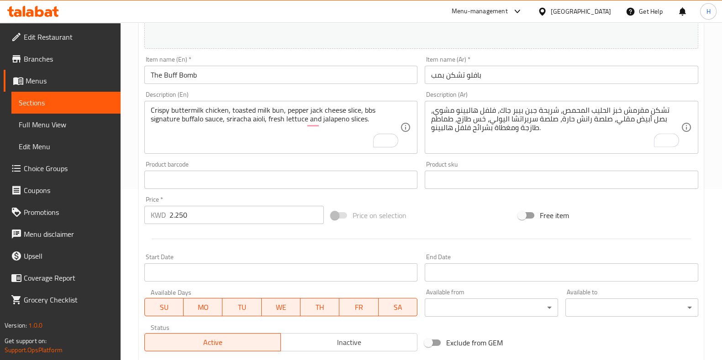
click at [506, 163] on div "Product sku Product sku" at bounding box center [562, 175] width 274 height 28
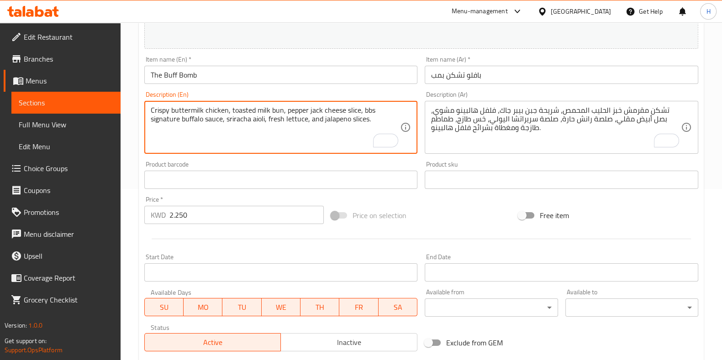
type textarea "Crispy buttermilk chicken, toasted milk bun, pepper jack cheese slice, bbs sign…"
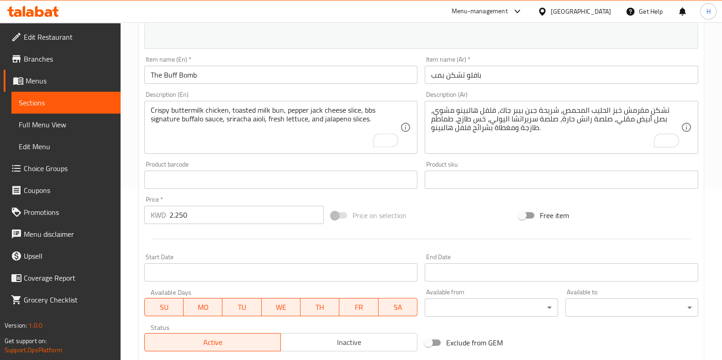
click at [277, 158] on div "Product barcode Product barcode" at bounding box center [281, 175] width 281 height 35
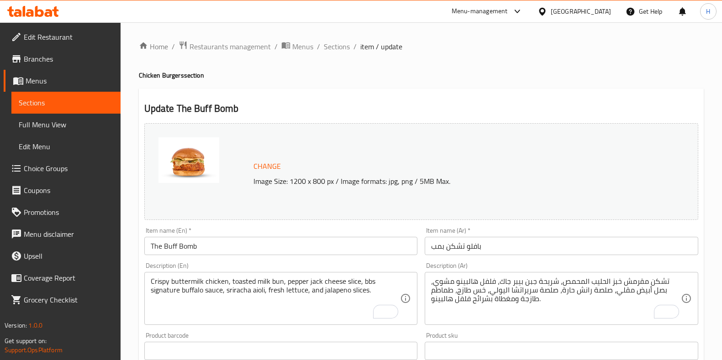
scroll to position [171, 0]
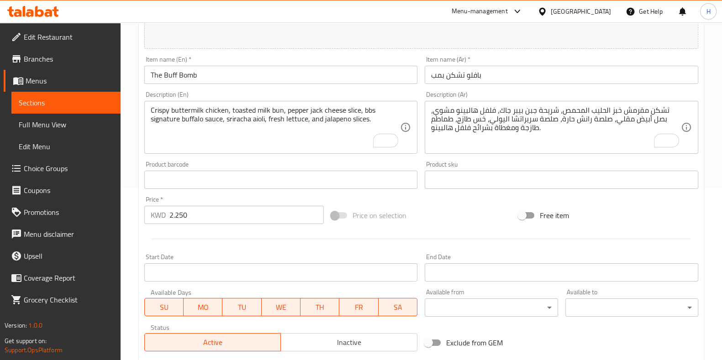
click at [494, 216] on div "Price on selection" at bounding box center [420, 215] width 187 height 25
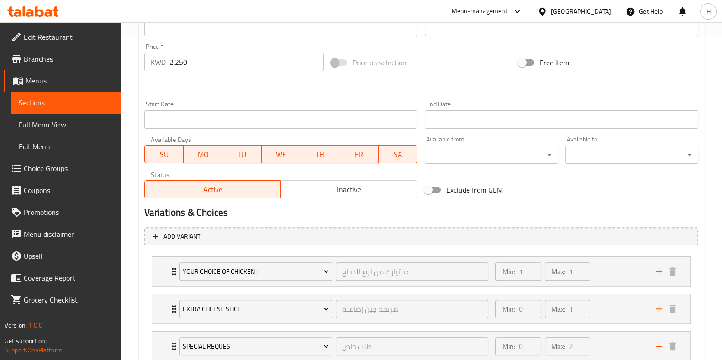
scroll to position [387, 0]
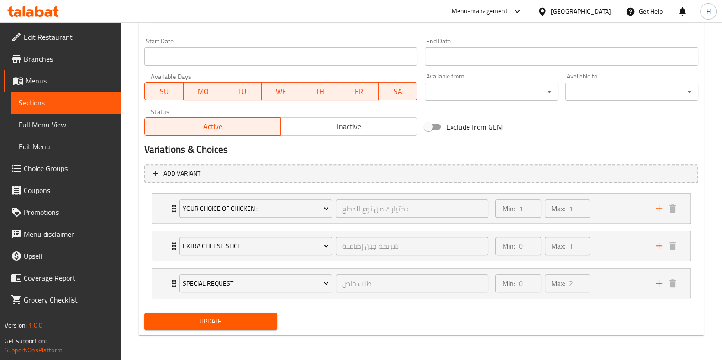
click at [201, 317] on span "Update" at bounding box center [211, 321] width 118 height 11
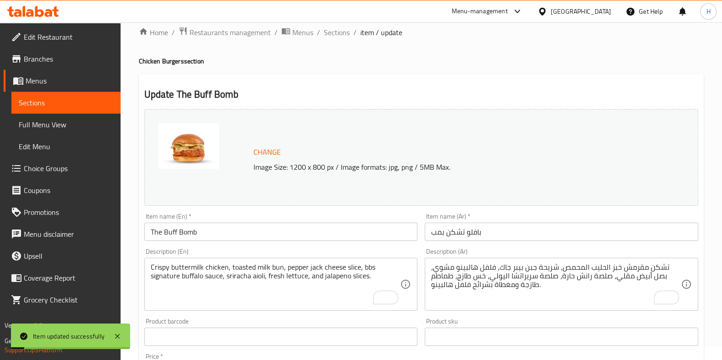
scroll to position [0, 0]
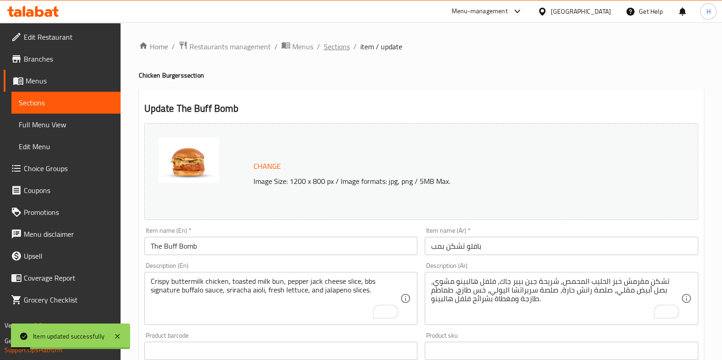
click at [338, 47] on span "Sections" at bounding box center [337, 46] width 26 height 11
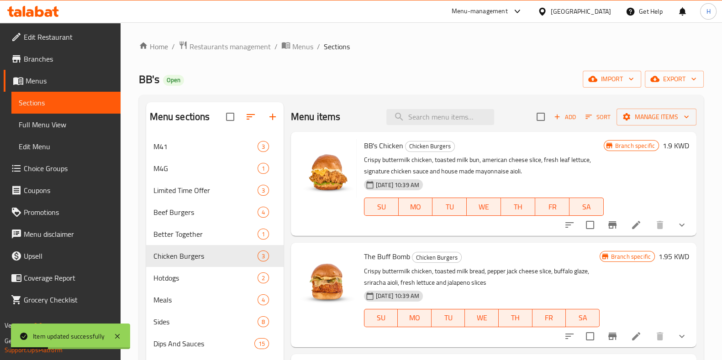
scroll to position [128, 0]
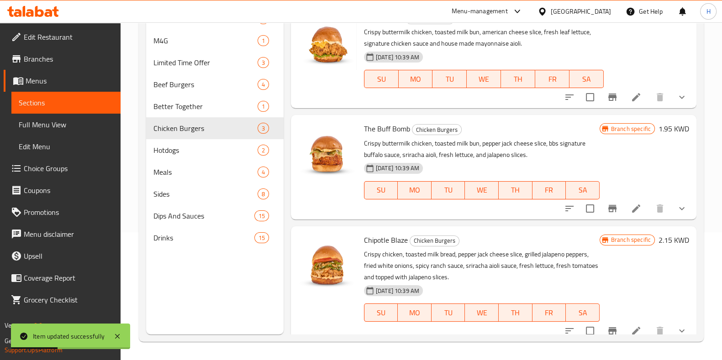
click at [632, 330] on icon at bounding box center [636, 331] width 11 height 11
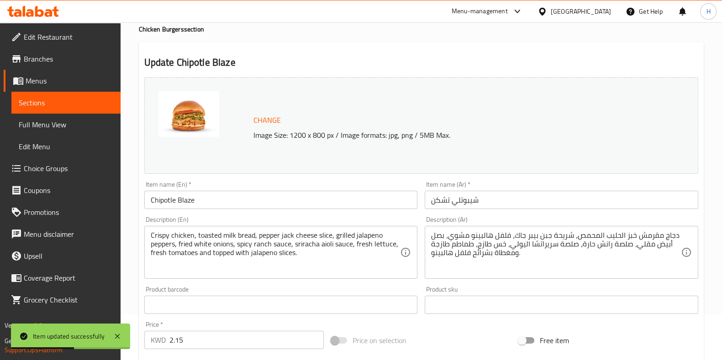
scroll to position [57, 0]
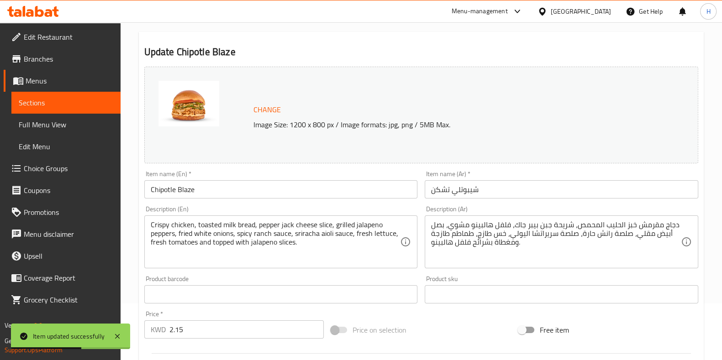
click at [450, 192] on input "شيبوتلي تشكن" at bounding box center [562, 189] width 274 height 18
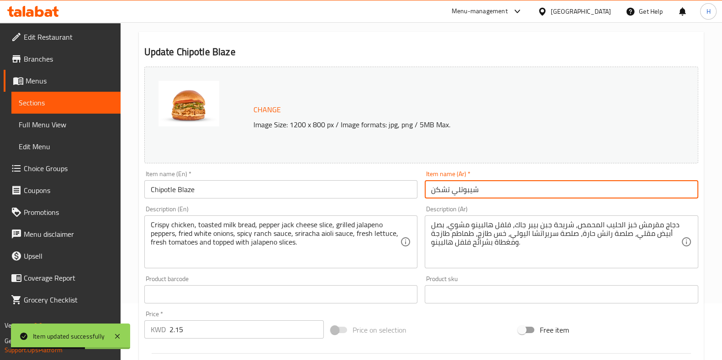
click at [450, 192] on input "شيبوتلي تشكن" at bounding box center [562, 189] width 274 height 18
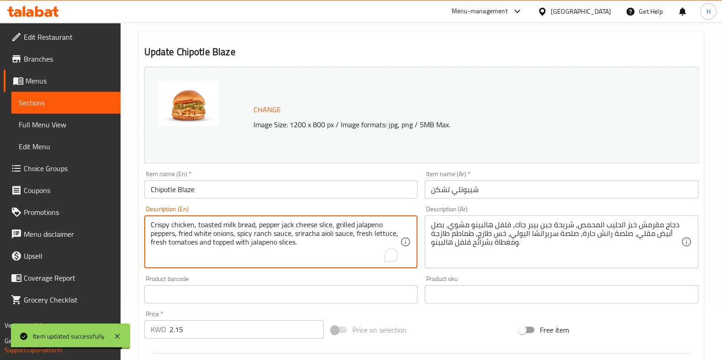
paste textarea "buttermilk chicken, toasted milk bun, pepper jack cheese slice, grilled jalapen…"
drag, startPoint x: 205, startPoint y: 243, endPoint x: 95, endPoint y: 214, distance: 114.8
type textarea "Crispy buttermilk chicken, toasted milk bun, pepper jack cheese slice, grilled …"
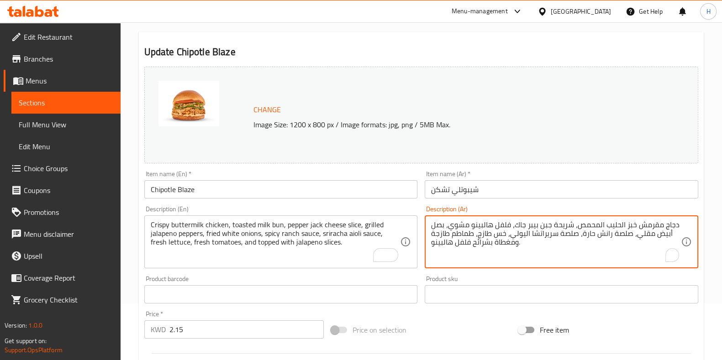
click at [565, 228] on textarea "دجاج مقرمش خبز الحليب المحمص، شريحة جبن بيبر جاك، فلفل هالبينو مشوي، بصل أبيض م…" at bounding box center [556, 242] width 250 height 43
paste textarea "شكن"
type textarea "تشكن مقرمش خبز الحليب المحمص، شريحة جبن بيبر جاك، فلفل هالبينو مشوي، بصل أبيض م…"
click at [489, 279] on div "Product sku Product sku" at bounding box center [562, 290] width 274 height 28
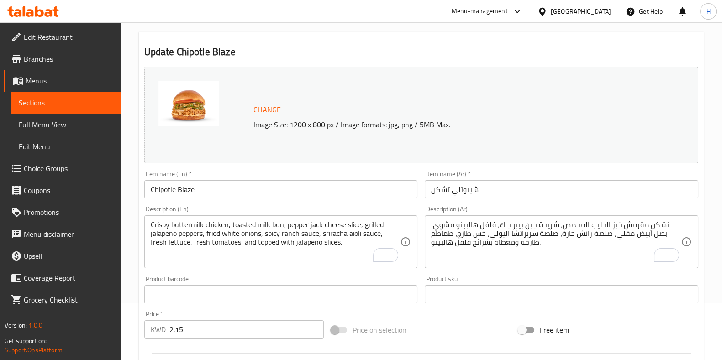
click at [219, 314] on div "Price   * KWD 2.15 Price *" at bounding box center [234, 325] width 180 height 28
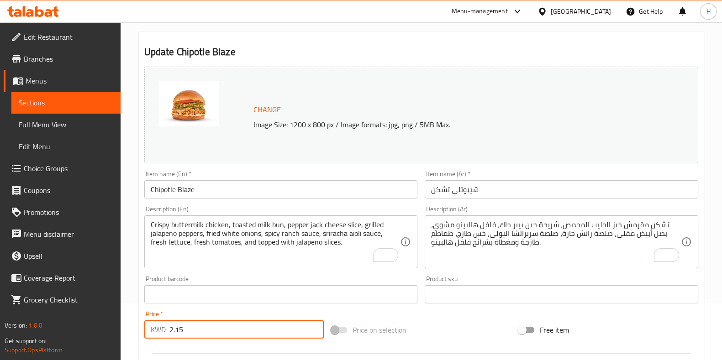
paste input "250"
drag, startPoint x: 190, startPoint y: 326, endPoint x: 114, endPoint y: 328, distance: 76.3
click at [114, 328] on div "Edit Restaurant Branches Menus Sections Full Menu View Edit Menu Choice Groups …" at bounding box center [361, 329] width 722 height 726
type input "2.250"
click at [216, 311] on div "Price   * KWD 2.250 Price *" at bounding box center [234, 325] width 180 height 28
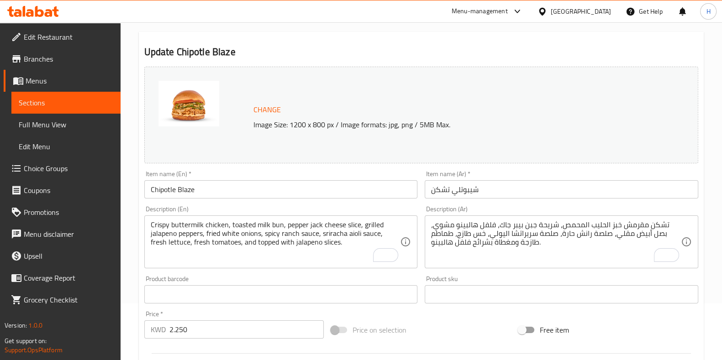
click at [240, 270] on div "Description (En) Crispy buttermilk chicken, toasted milk bun, pepper jack chees…" at bounding box center [281, 237] width 281 height 70
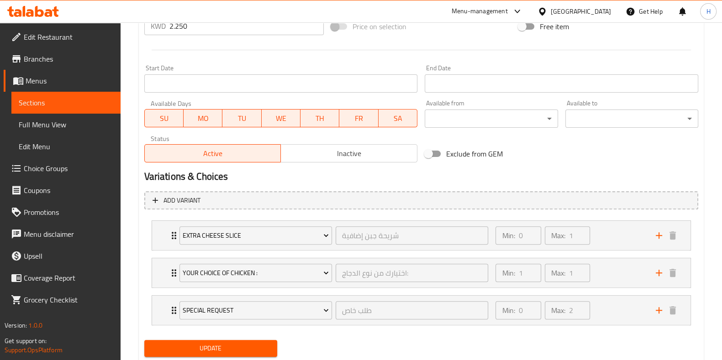
scroll to position [387, 0]
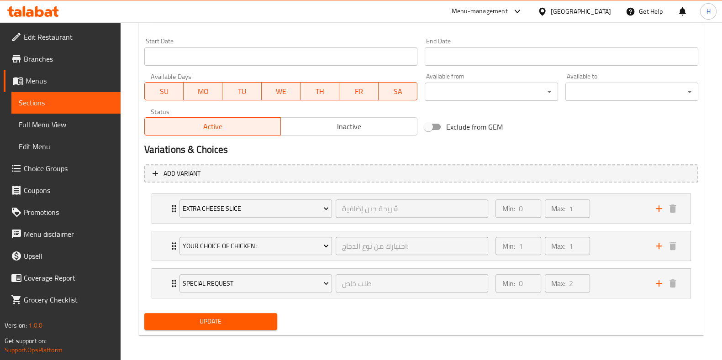
click at [216, 330] on div "Update" at bounding box center [211, 322] width 140 height 24
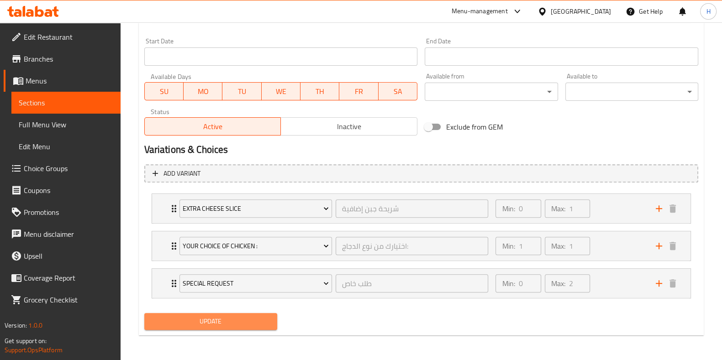
click at [220, 321] on span "Update" at bounding box center [211, 321] width 118 height 11
click at [221, 322] on div at bounding box center [361, 180] width 722 height 360
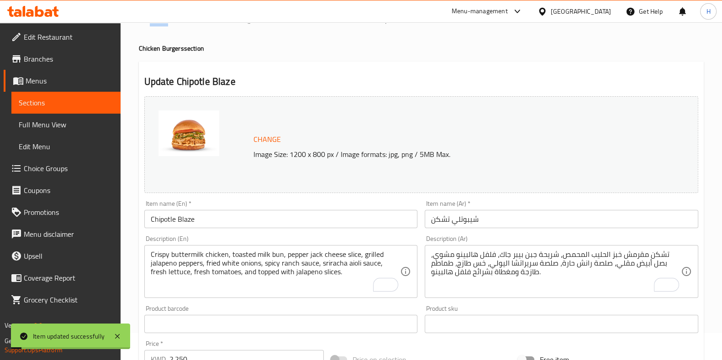
scroll to position [0, 0]
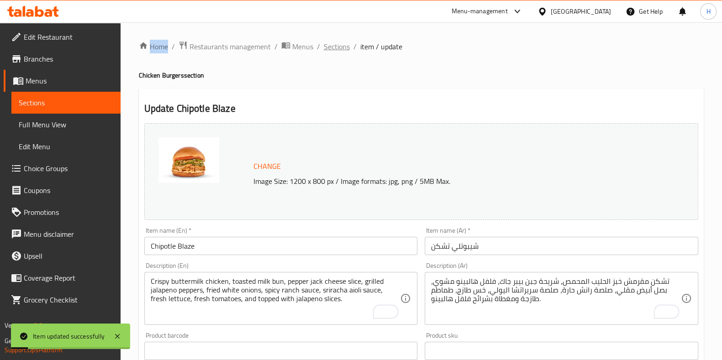
click at [339, 44] on span "Sections" at bounding box center [337, 46] width 26 height 11
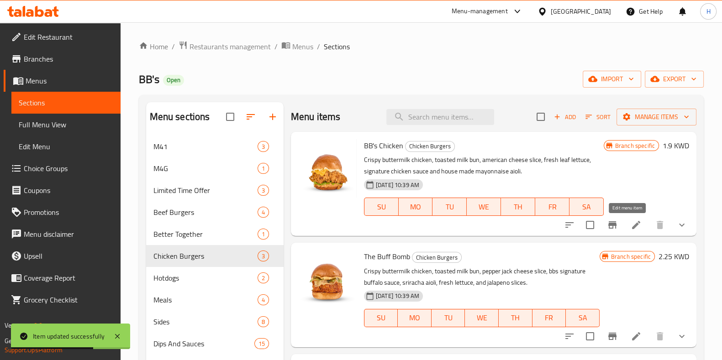
click at [631, 227] on icon at bounding box center [636, 225] width 11 height 11
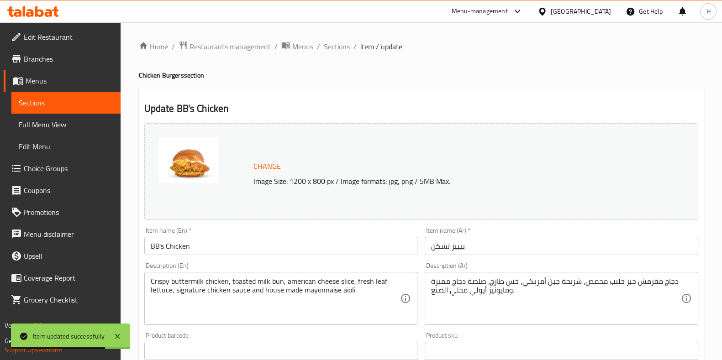
scroll to position [57, 0]
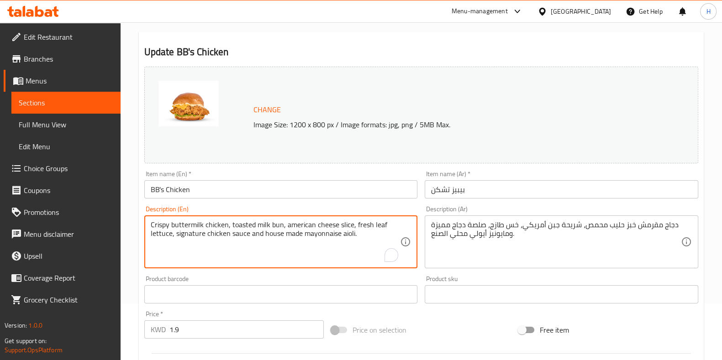
drag, startPoint x: 274, startPoint y: 225, endPoint x: 42, endPoint y: 204, distance: 232.5
paste textarea "American cheese slice, fresh leaf lettuce, signature chicken sauce, and house-"
type textarea "Crispy buttermilk chicken, toasted milk bun, American cheese slice, fresh leaf …"
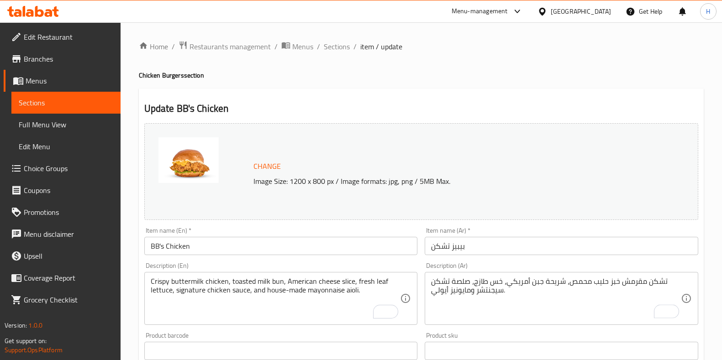
scroll to position [57, 0]
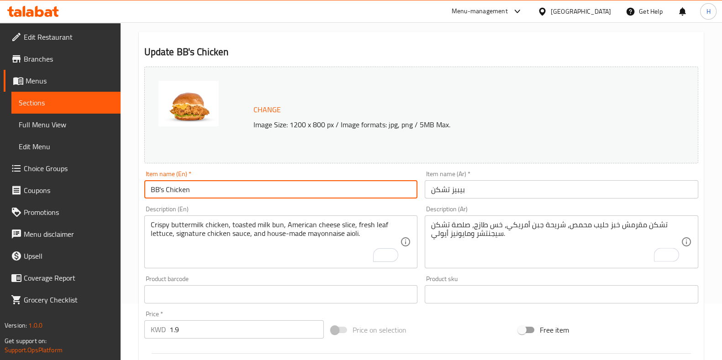
paste input "The Better [DEMOGRAPHIC_DATA]"
drag, startPoint x: 210, startPoint y: 191, endPoint x: 66, endPoint y: 190, distance: 143.8
click at [66, 190] on div "Edit Restaurant Branches Menus Sections Full Menu View Edit Menu Choice Groups …" at bounding box center [361, 329] width 722 height 726
type input "The Better [DEMOGRAPHIC_DATA]"
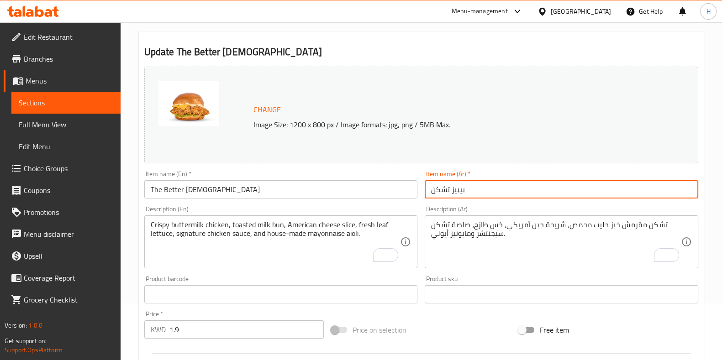
click at [467, 188] on input "بيبيز تشكن" at bounding box center [562, 189] width 274 height 18
click at [466, 188] on input "بيبيز تشكن" at bounding box center [562, 189] width 274 height 18
click at [466, 189] on input "بيبيز تشكن" at bounding box center [562, 189] width 274 height 18
paste input "بترتشك"
type input "بترتشك"
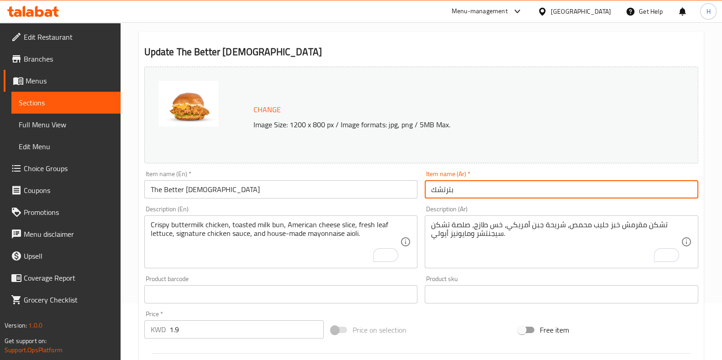
click at [406, 205] on div "Description (En) Crispy buttermilk chicken, toasted milk bun, American cheese s…" at bounding box center [281, 237] width 281 height 70
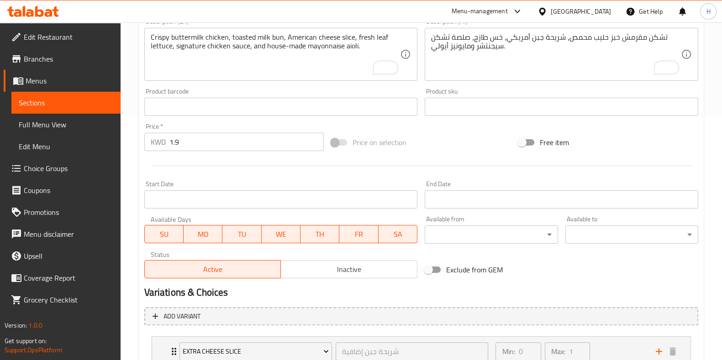
scroll to position [342, 0]
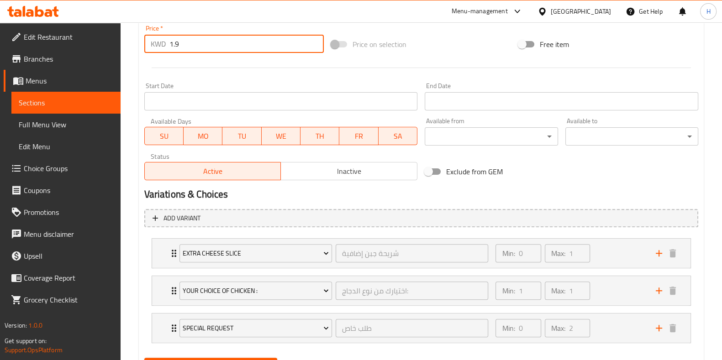
paste input "2.000"
drag, startPoint x: 144, startPoint y: 44, endPoint x: 123, endPoint y: 46, distance: 20.6
click at [119, 44] on div "Edit Restaurant Branches Menus Sections Full Menu View Edit Menu Choice Groups …" at bounding box center [361, 43] width 722 height 726
type input "2.000"
click at [204, 58] on div at bounding box center [421, 68] width 561 height 22
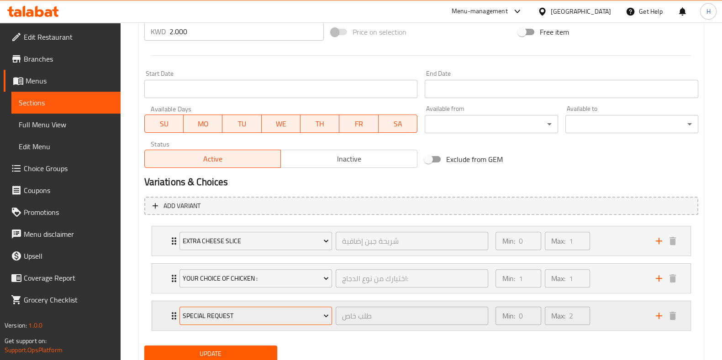
scroll to position [387, 0]
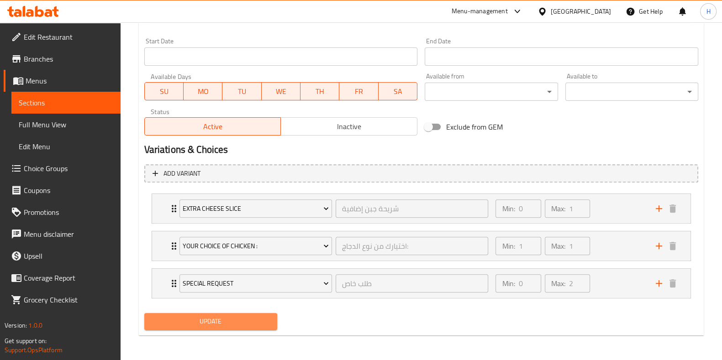
click at [185, 316] on span "Update" at bounding box center [211, 321] width 118 height 11
click at [185, 315] on div at bounding box center [361, 180] width 722 height 360
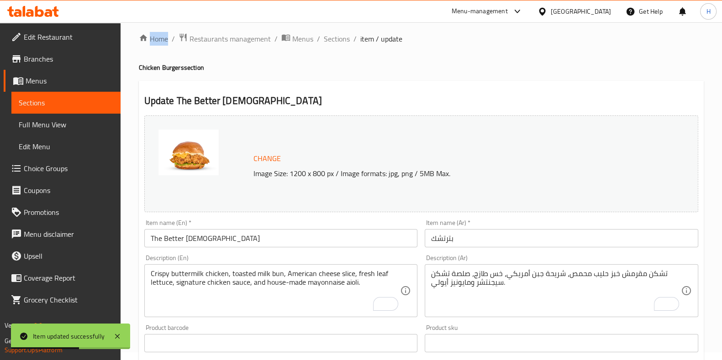
scroll to position [0, 0]
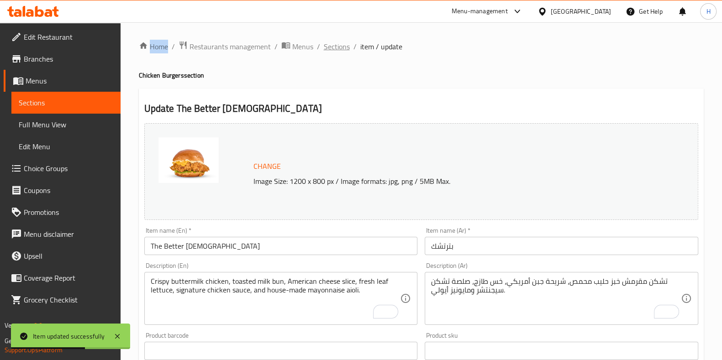
click at [342, 47] on span "Sections" at bounding box center [337, 46] width 26 height 11
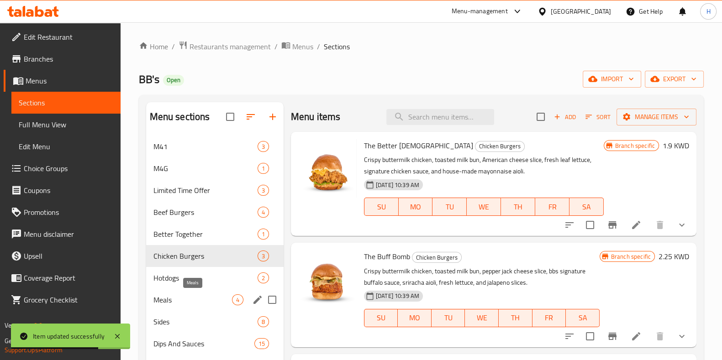
click at [181, 303] on span "Meals" at bounding box center [192, 300] width 79 height 11
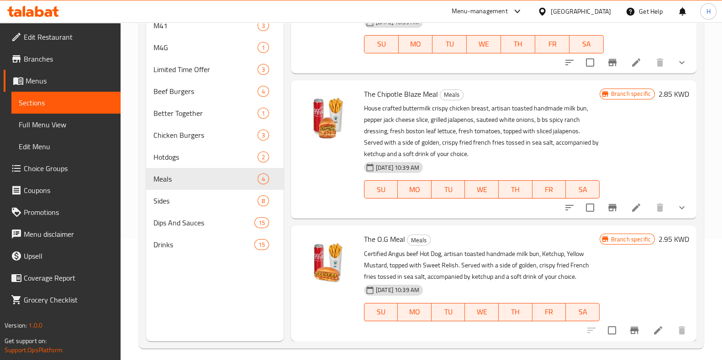
scroll to position [128, 0]
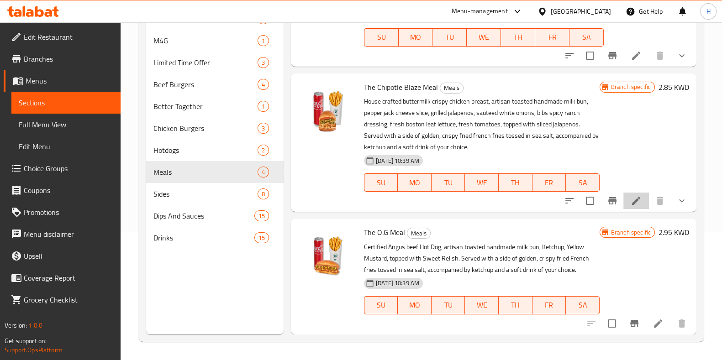
click at [631, 205] on icon at bounding box center [636, 200] width 11 height 11
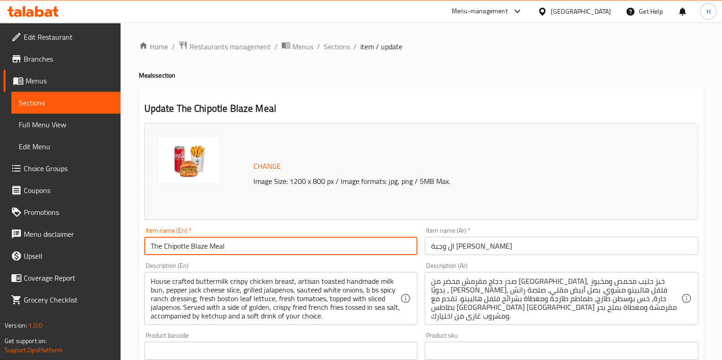
paste input "text"
drag, startPoint x: 104, startPoint y: 252, endPoint x: 62, endPoint y: 252, distance: 42.0
click at [62, 252] on div "Edit Restaurant Branches Menus Sections Full Menu View Edit Menu Choice Groups …" at bounding box center [361, 366] width 722 height 689
type input "Chipotle Blaze Meal"
click at [235, 269] on div "Description (En) House crafted buttermilk crispy chicken breast, artisan toaste…" at bounding box center [281, 294] width 274 height 63
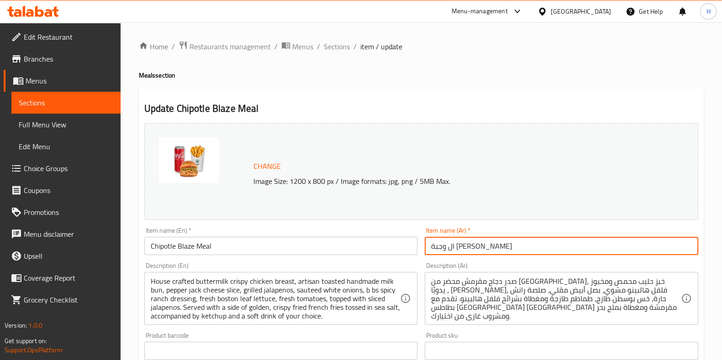
paste input "وجبة تشكن"
drag, startPoint x: 525, startPoint y: 254, endPoint x: 417, endPoint y: 273, distance: 109.3
click at [417, 273] on div "Change Image Size: 1200 x 800 px / Image formats: jpg, png / 5MB Max. Item name…" at bounding box center [421, 323] width 561 height 407
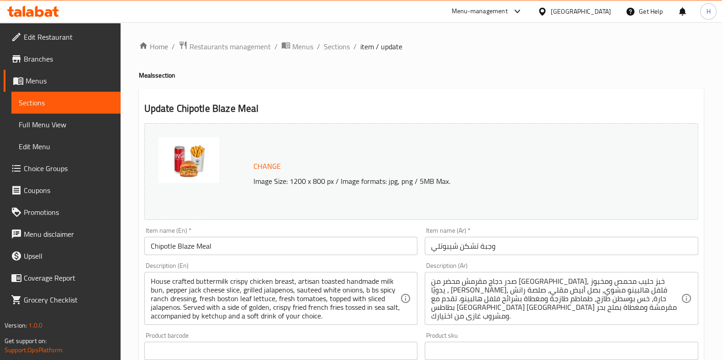
click at [310, 266] on div "Description (En) House crafted buttermilk crispy chicken breast, artisan toaste…" at bounding box center [281, 294] width 274 height 63
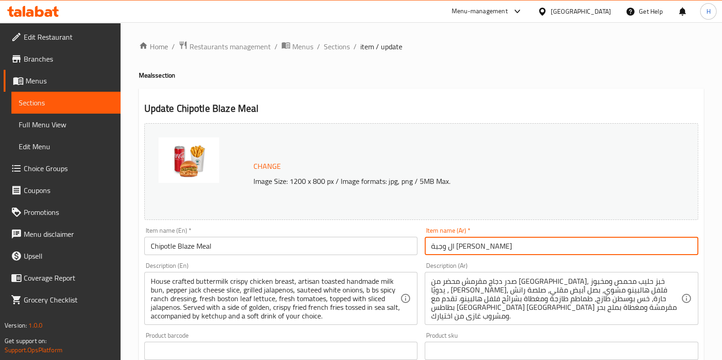
type input "ال وجبة [PERSON_NAME]"
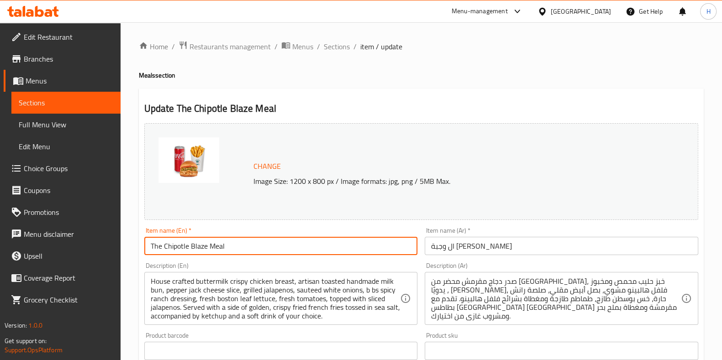
paste input "text"
type input "Chipotle Blaze Meal"
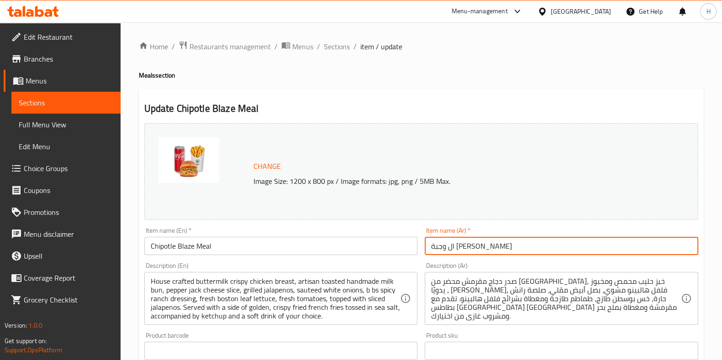
paste input "وجبة تشكن"
drag, startPoint x: 516, startPoint y: 251, endPoint x: 394, endPoint y: 258, distance: 122.2
click at [394, 258] on div "Change Image Size: 1200 x 800 px / Image formats: jpg, png / 5MB Max. Item name…" at bounding box center [421, 323] width 561 height 407
type input "وجبة تشكن شيبوتلي"
click at [325, 264] on div "Description (En) House crafted buttermilk crispy chicken breast, artisan toaste…" at bounding box center [281, 294] width 274 height 63
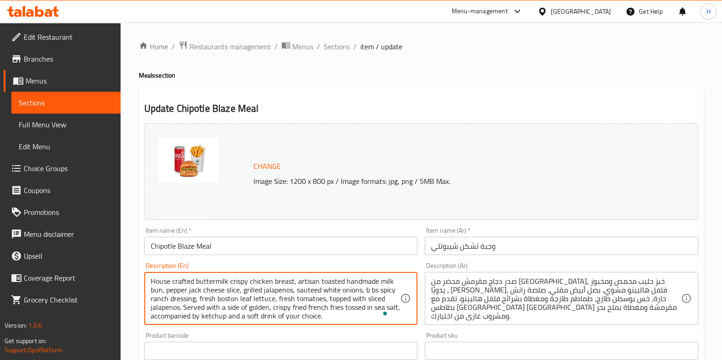
drag, startPoint x: 227, startPoint y: 307, endPoint x: 110, endPoint y: 264, distance: 125.2
paste textarea "Crispy Buttermilk chicken, toasted milk bun, [PERSON_NAME] cheese slice, grille…"
type textarea "Crispy Buttermilk chicken, toasted milk bun, [PERSON_NAME] cheese slice, grille…"
click at [248, 260] on div "Description (En) Crispy Buttermilk chicken, toasted milk bun, [PERSON_NAME] che…" at bounding box center [281, 294] width 281 height 70
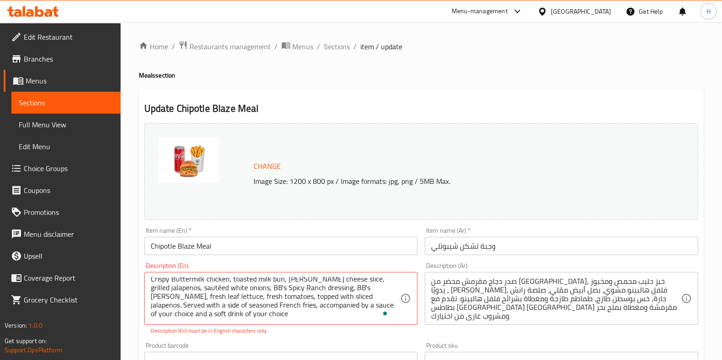
scroll to position [114, 0]
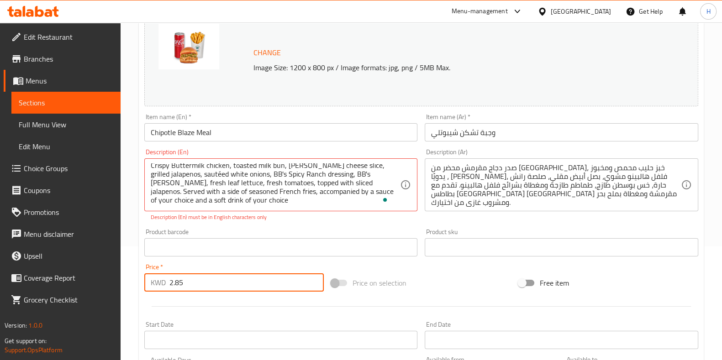
drag, startPoint x: 204, startPoint y: 278, endPoint x: 151, endPoint y: 282, distance: 52.7
click at [151, 282] on div "KWD 2.85 Price *" at bounding box center [234, 283] width 180 height 18
click at [229, 269] on div "Price   * KWD 2.85 Price *" at bounding box center [234, 278] width 180 height 28
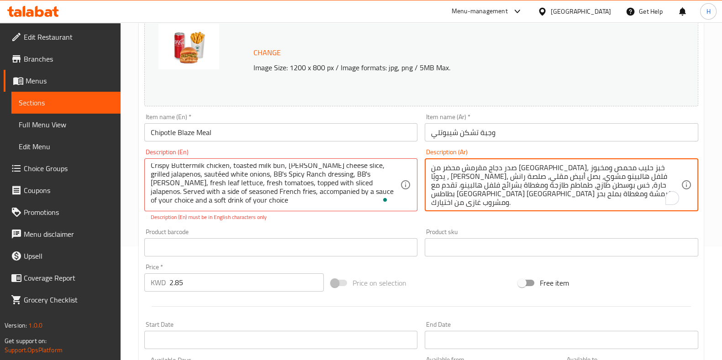
drag, startPoint x: 664, startPoint y: 170, endPoint x: 558, endPoint y: 219, distance: 116.5
click at [616, 178] on textarea "صدر دجاج مقرمش محضر من بيبيز، خبز حليب محمص ومخبوز يدويًا ، جبن بيبرجاك، فلفل ه…" at bounding box center [556, 184] width 250 height 43
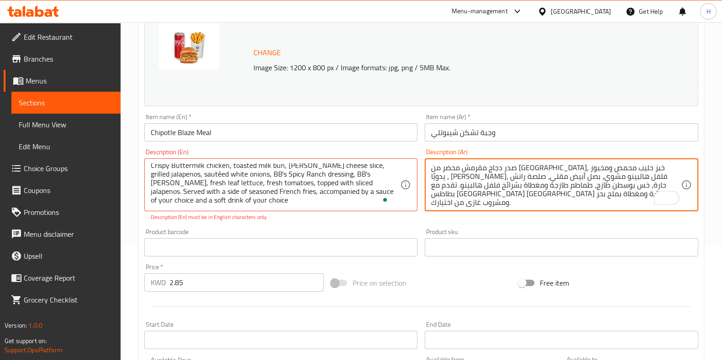
scroll to position [2, 0]
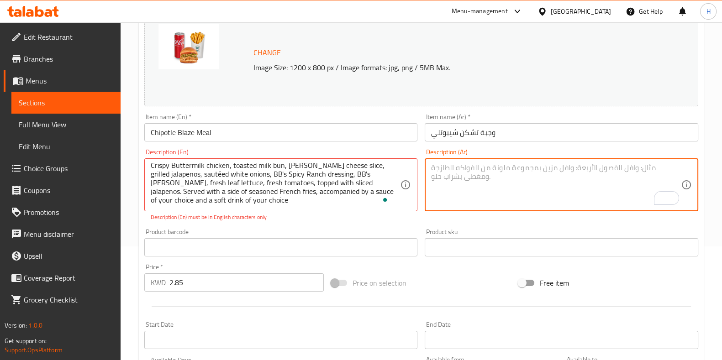
paste textarea "تشكن مقرمش خبز حليب محمص، شريحة جبن بيبرجاك، فلفل هالبينو مشوي، بصل أبيض مقلي، …"
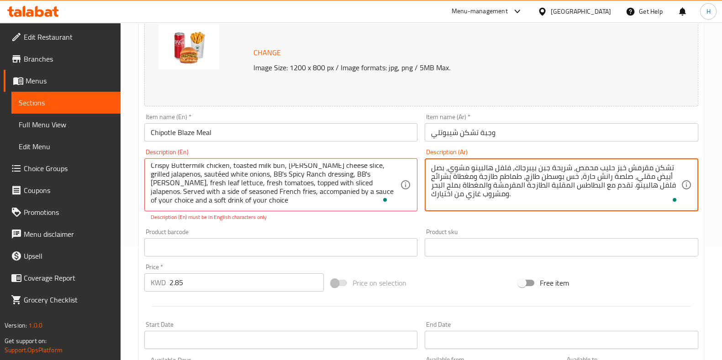
type textarea "تشكن مقرمش خبز حليب محمص، شريحة جبن بيبرجاك، فلفل هالبينو مشوي، بصل أبيض مقلي، …"
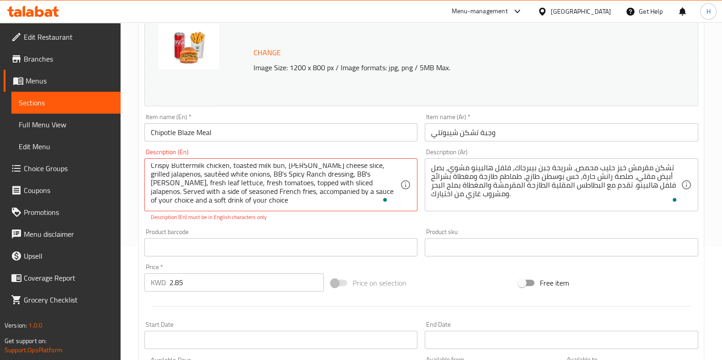
click at [543, 224] on div "Description (Ar) تشكن مقرمش خبز حليب محمص، شريحة جبن بيبرجاك، فلفل هالبينو مشوي…" at bounding box center [561, 185] width 281 height 80
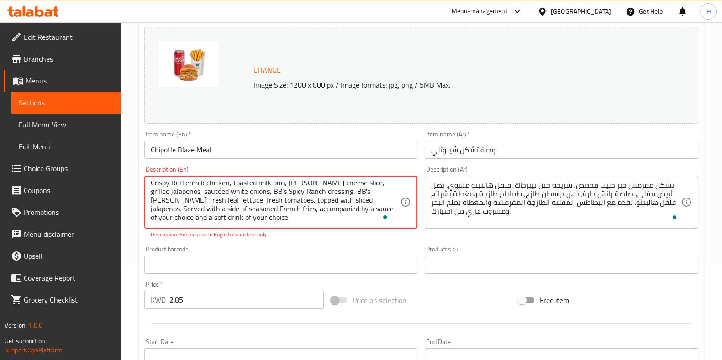
scroll to position [114, 0]
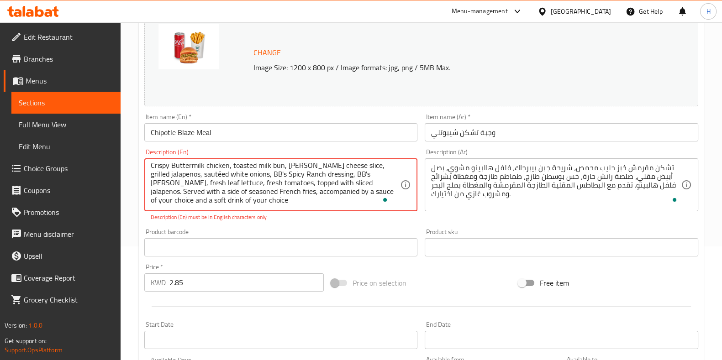
click at [174, 170] on textarea "Crispy Buttermilk chicken, toasted milk bun, pepper jack cheese slice, grilled …" at bounding box center [276, 184] width 250 height 43
click at [200, 174] on textarea "Crispy Buttermilk chicken, toasted milk bun, pepper jack cheese slice, grilled …" at bounding box center [276, 184] width 250 height 43
type textarea "Crispy Buttermilk chicken, toasted milk bun, pepper jack cheese slice, grilled …"
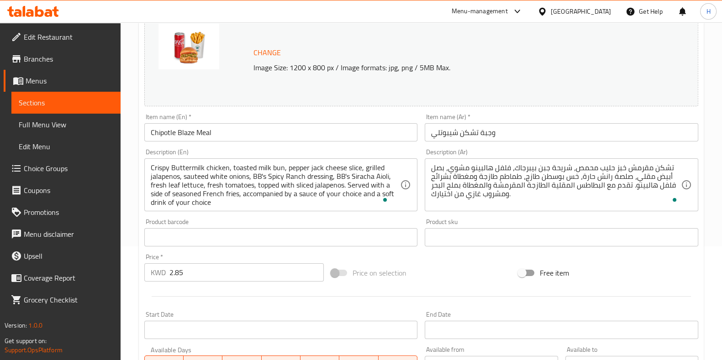
scroll to position [350, 0]
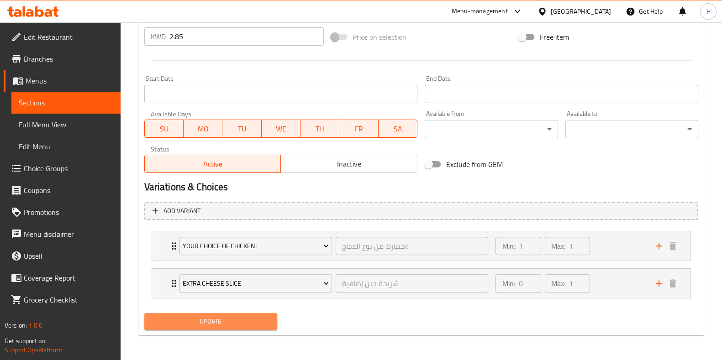
click at [240, 327] on button "Update" at bounding box center [210, 321] width 133 height 17
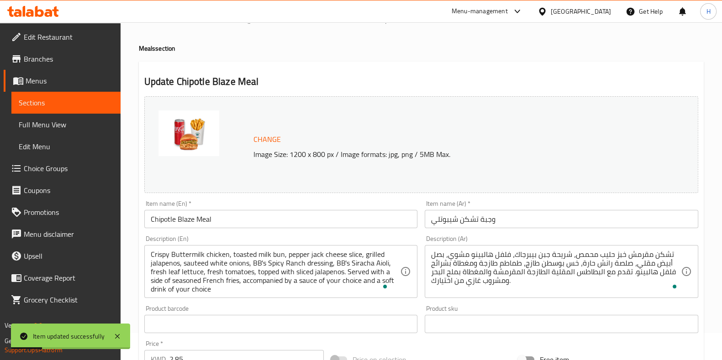
scroll to position [0, 0]
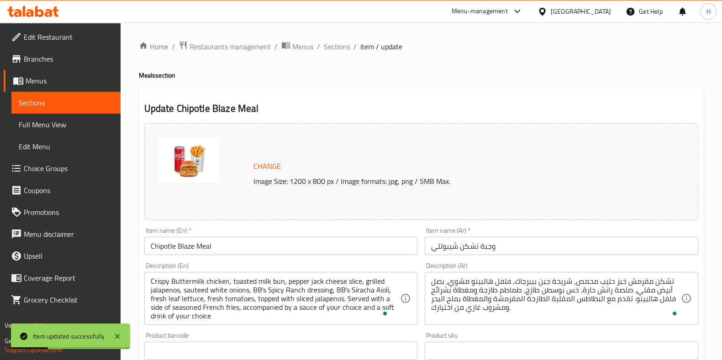
click at [337, 50] on span "Sections" at bounding box center [337, 46] width 26 height 11
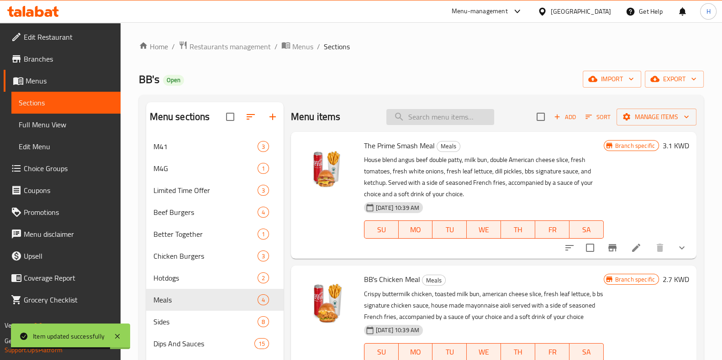
click at [403, 121] on input "search" at bounding box center [440, 117] width 108 height 16
paste input "The Better Chick Meal"
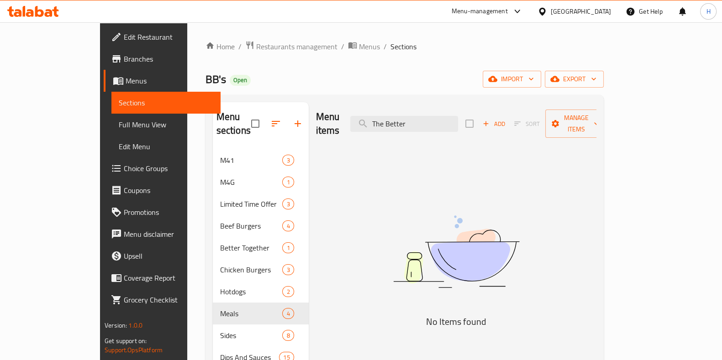
type input "The Better"
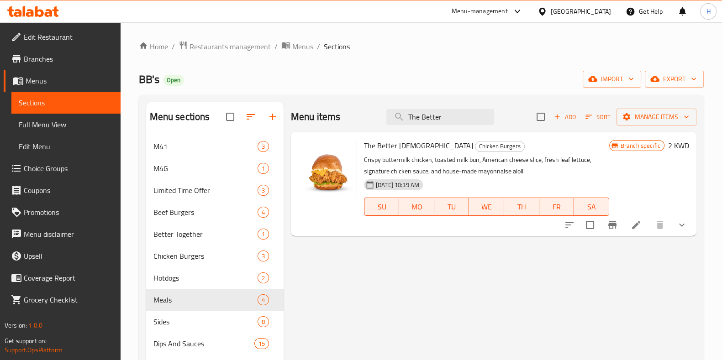
click at [527, 253] on div "Menu items The Better Add Sort Manage items The Better Chick Chicken Burgers Cr…" at bounding box center [490, 282] width 413 height 360
click at [255, 276] on icon "edit" at bounding box center [257, 278] width 11 height 11
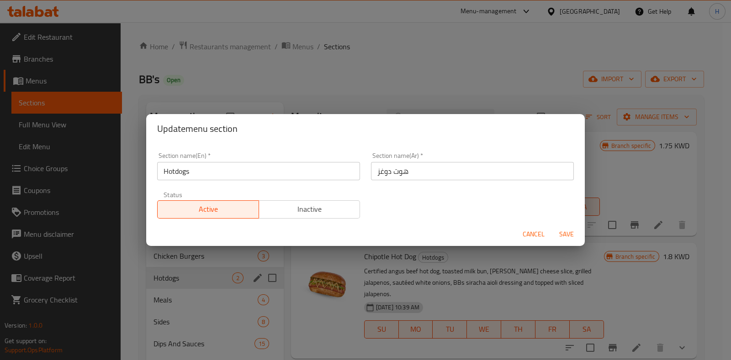
click at [535, 234] on span "Cancel" at bounding box center [533, 234] width 22 height 11
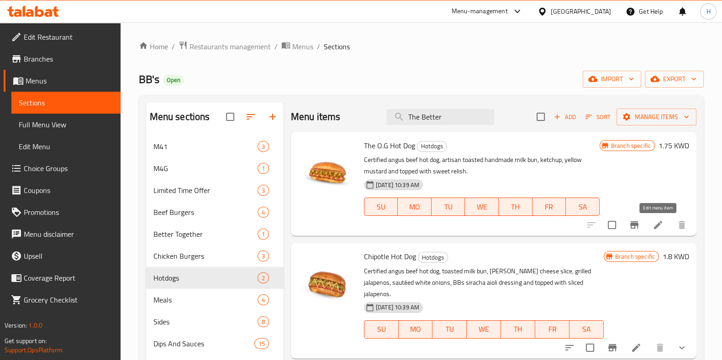
click at [660, 226] on icon at bounding box center [658, 225] width 11 height 11
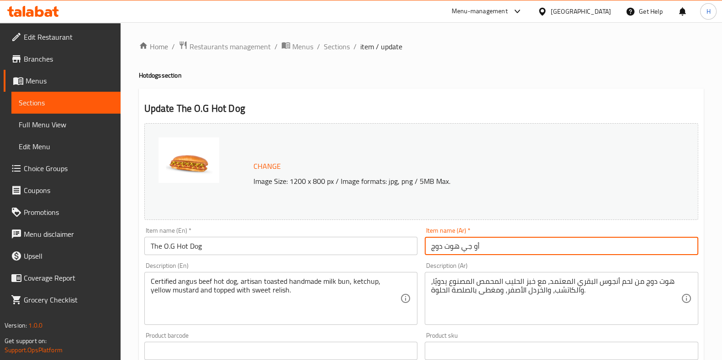
drag, startPoint x: 482, startPoint y: 245, endPoint x: 375, endPoint y: 252, distance: 107.1
click at [375, 252] on div "Change Image Size: 1200 x 800 px / Image formats: jpg, png / 5MB Max. Item name…" at bounding box center [421, 323] width 561 height 407
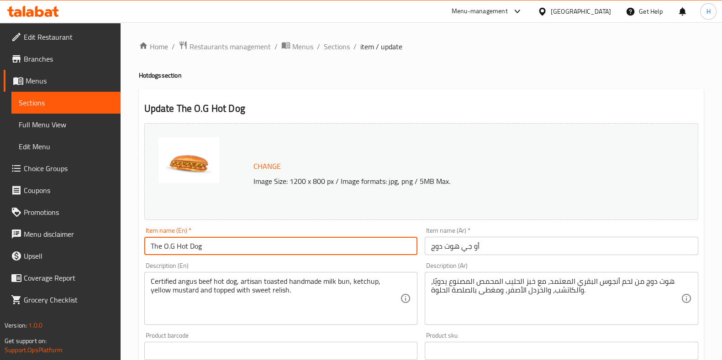
drag, startPoint x: 189, startPoint y: 247, endPoint x: 109, endPoint y: 249, distance: 79.9
click at [109, 249] on div "Edit Restaurant Branches Menus Sections Full Menu View Edit Menu Choice Groups …" at bounding box center [361, 340] width 722 height 636
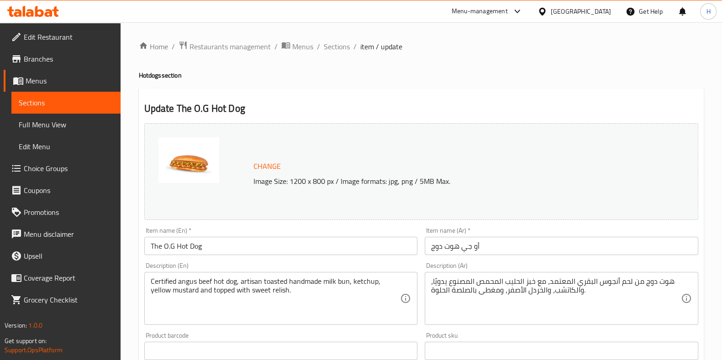
click at [269, 261] on div "Description (En) Certified angus beef hot dog, artisan toasted handmade milk bu…" at bounding box center [281, 294] width 281 height 70
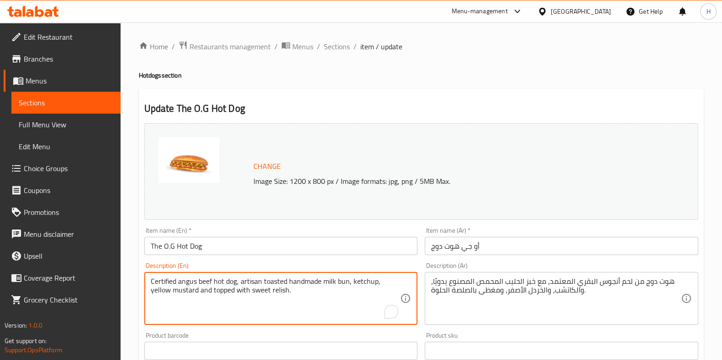
drag, startPoint x: 179, startPoint y: 278, endPoint x: 136, endPoint y: 275, distance: 43.5
paste textarea "Angus beef Hot Dog, toasted handmade milk bun, ketchup, yellow mustard, and top…"
click at [218, 312] on textarea "Certified Angus beef Hot Dog, toasted handmade milk bun, ketchup, yellow mustar…" at bounding box center [276, 298] width 250 height 43
type textarea "Certified Angus beef Hot Dog, toasted handmade milk bun, ketchup, yellow mustar…"
click at [485, 272] on div "هوت دوج من لحم أنجوس البقري المعتمد، مع خبز الحليب المحمص المصنوع يدويًا، والكا…" at bounding box center [562, 298] width 274 height 53
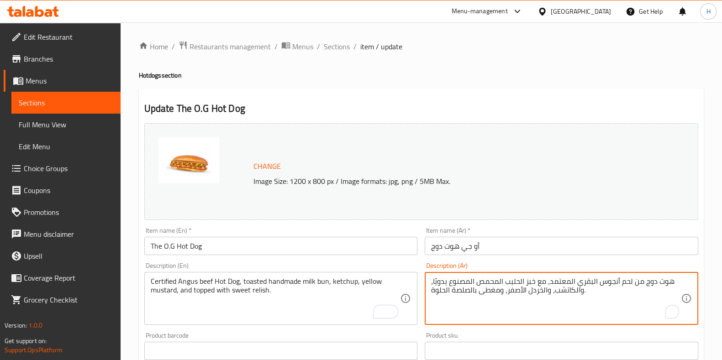
click at [492, 283] on textarea "هوت دوج من لحم أنجوس البقري المعتمد، مع خبز الحليب المحمص المصنوع يدويًا، والكا…" at bounding box center [556, 298] width 250 height 43
paste textarea "، كاتشب،"
type textarea "هوت دوج من لحم أنجوس البقري المعتمد، مع خبز الحليب المحمص، كاتشب، خردل الأصفر، …"
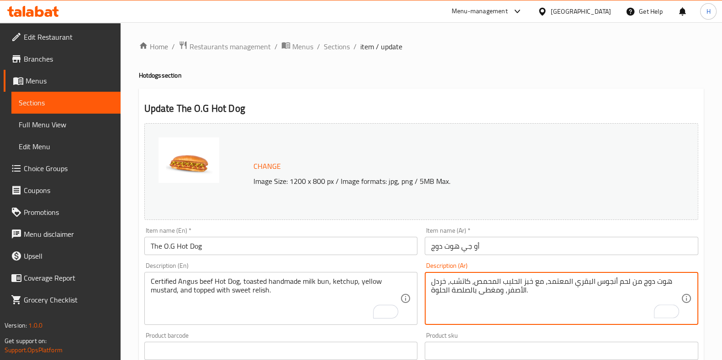
click at [386, 341] on div "Product barcode Product barcode" at bounding box center [281, 346] width 274 height 28
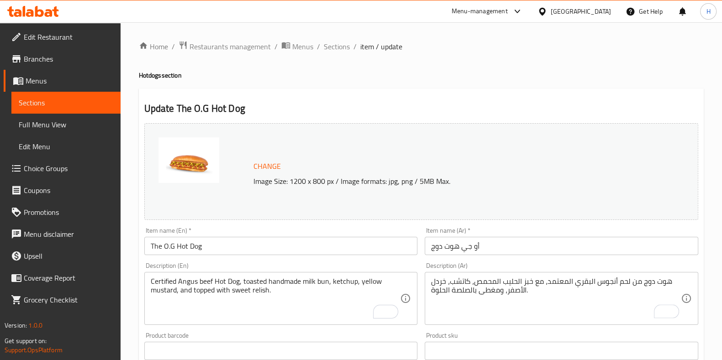
click at [382, 335] on div "Product barcode Product barcode" at bounding box center [281, 346] width 274 height 28
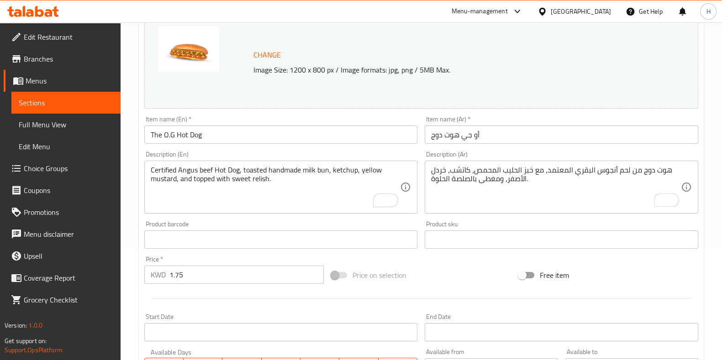
scroll to position [285, 0]
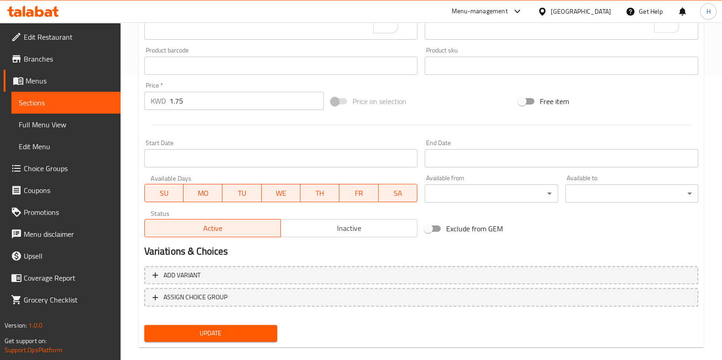
click at [223, 335] on span "Update" at bounding box center [211, 333] width 118 height 11
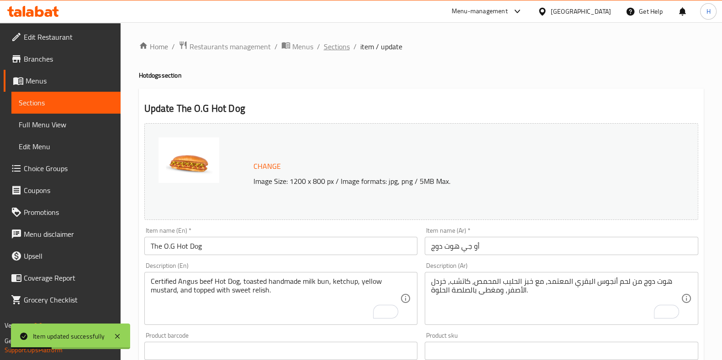
click at [337, 49] on span "Sections" at bounding box center [337, 46] width 26 height 11
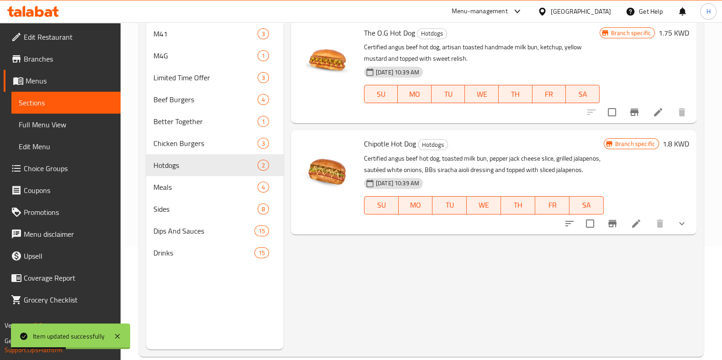
scroll to position [128, 0]
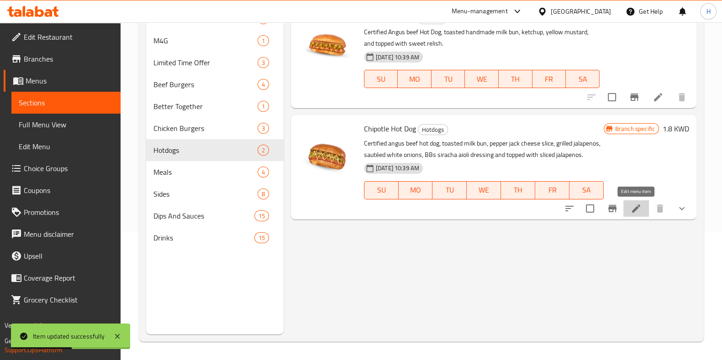
click at [637, 210] on icon at bounding box center [636, 208] width 11 height 11
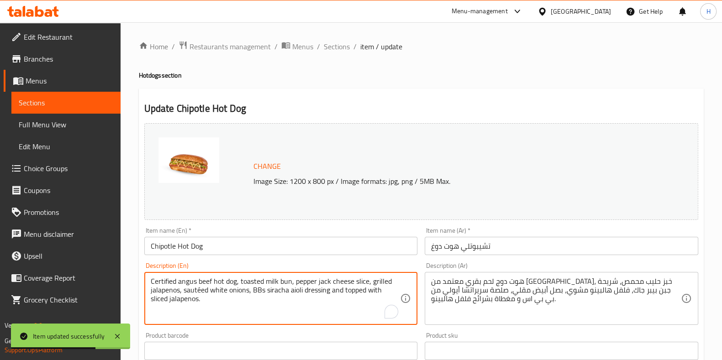
drag, startPoint x: 160, startPoint y: 295, endPoint x: 132, endPoint y: 276, distance: 34.2
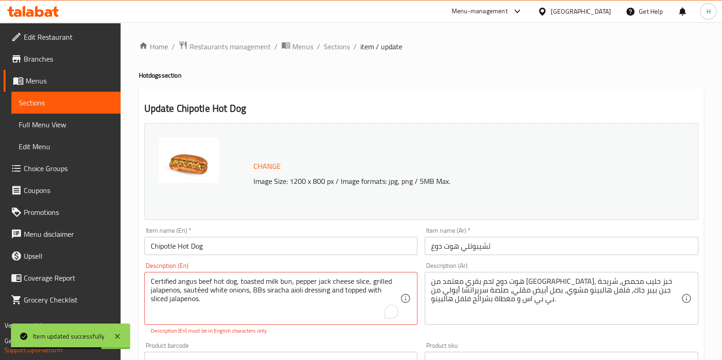
drag, startPoint x: 259, startPoint y: 257, endPoint x: 240, endPoint y: 254, distance: 19.4
click at [255, 256] on div "Item name (En)   * Chipotle Hot Dog Item name (En) *" at bounding box center [281, 241] width 281 height 35
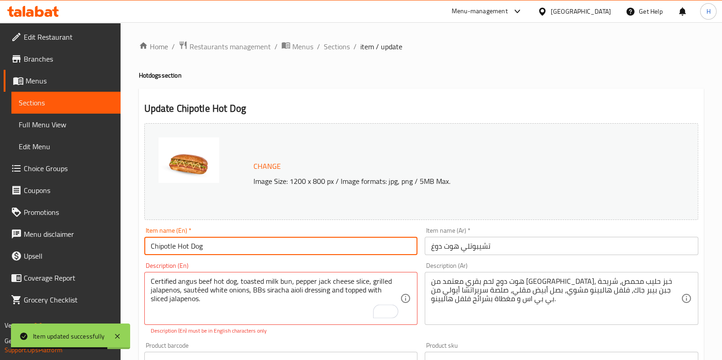
drag, startPoint x: 224, startPoint y: 249, endPoint x: 81, endPoint y: 263, distance: 144.0
click at [81, 263] on div "Edit Restaurant Branches Menus Sections Full Menu View Edit Menu Choice Groups …" at bounding box center [361, 352] width 722 height 661
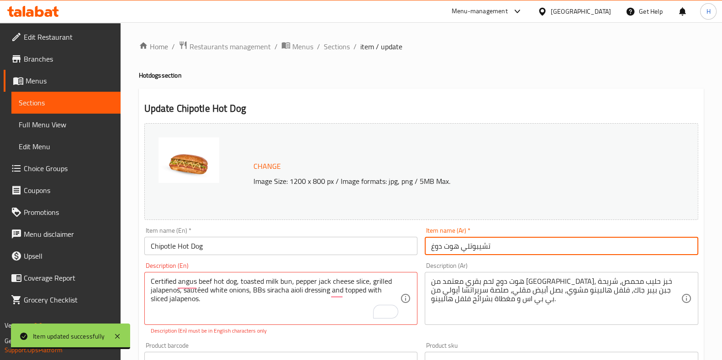
click at [467, 240] on input "تشيبوتلي هوت دوغ" at bounding box center [562, 246] width 274 height 18
click at [467, 241] on input "تشيبوتلي هوت دوغ" at bounding box center [562, 246] width 274 height 18
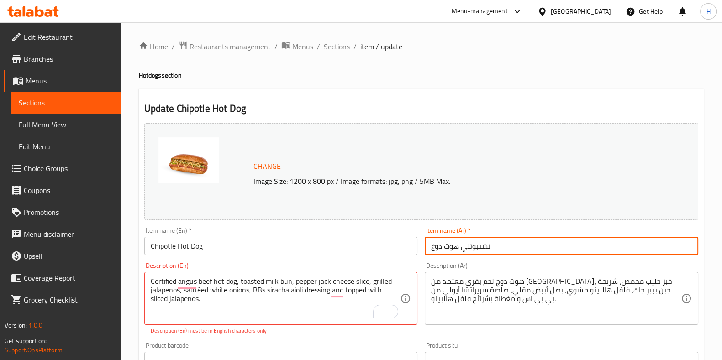
click at [467, 241] on input "تشيبوتلي هوت دوغ" at bounding box center [562, 246] width 274 height 18
paste input "text"
type input "تشيبوتل هوت دوغ"
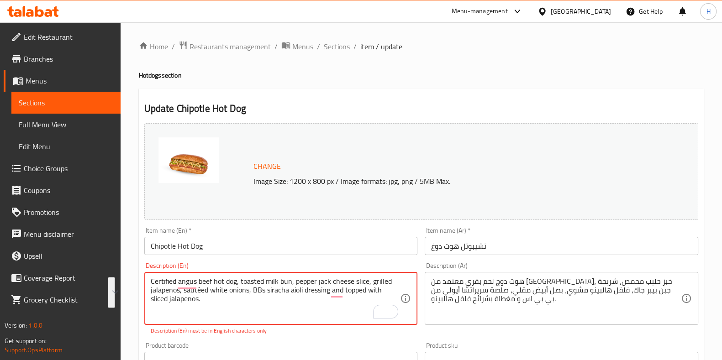
drag, startPoint x: 205, startPoint y: 303, endPoint x: 126, endPoint y: 276, distance: 82.8
paste textarea "Angus beef Hot Dog, toasted milk bun, pepper jack cheese slice, grilled jalapen…"
type textarea "Certified Angus beef Hot Dog, toasted milk bun, pepper jack cheese slice, grill…"
click at [322, 337] on div "Description (En) Certified Angus beef Hot Dog, toasted milk bun, pepper jack ch…" at bounding box center [281, 299] width 281 height 80
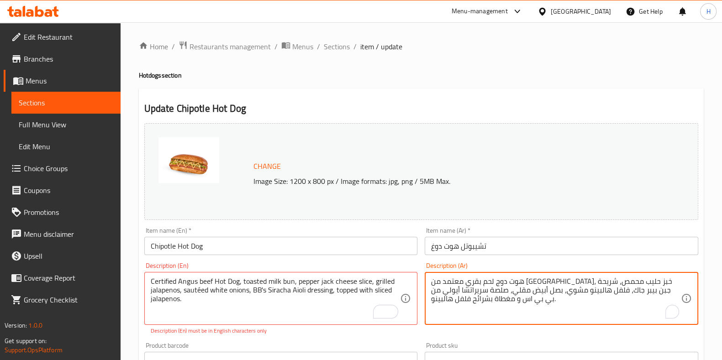
click at [511, 284] on textarea "هوت دوج لحم بقري معتمد من [GEOGRAPHIC_DATA]، خبز حليب محمص، شريحة جبن بيبر جاك،…" at bounding box center [556, 298] width 250 height 43
paste textarea "حم هوت دوغ أنجوس معتمد، خبز الحليب المحمص، بصل أبيض مقلي، شريحة [PERSON_NAME] ج…"
type textarea "لحم هوت دوغ أنجوس معتمد، خبز الحليب المحمص، بصل أبيض مقلي، شريحة جبن بيبر جاك، …"
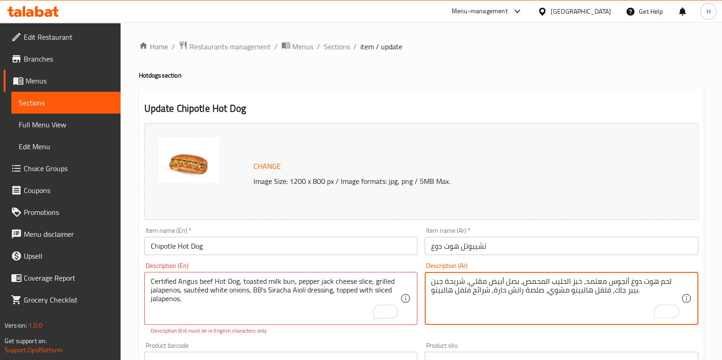
click at [359, 335] on p "Description (En) must be in English characters only" at bounding box center [281, 331] width 261 height 8
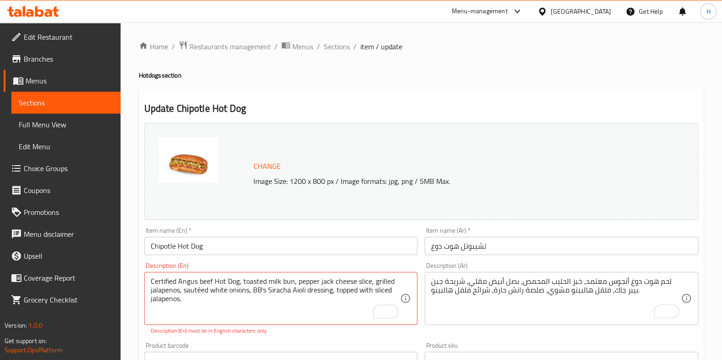
scroll to position [57, 0]
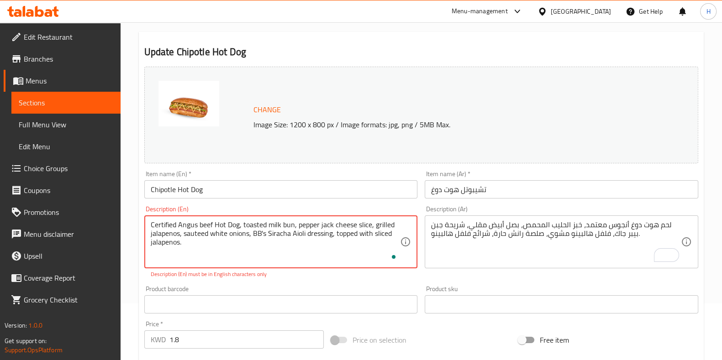
type textarea "Certified Angus beef Hot Dog, toasted milk bun, pepper jack cheese slice, grill…"
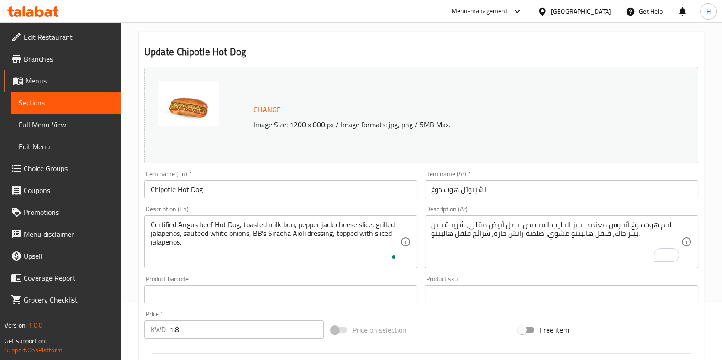
click at [211, 286] on div "Product barcode Product barcode" at bounding box center [281, 290] width 274 height 28
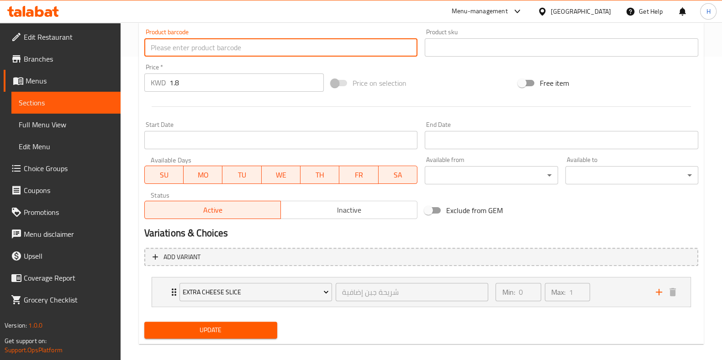
scroll to position [313, 0]
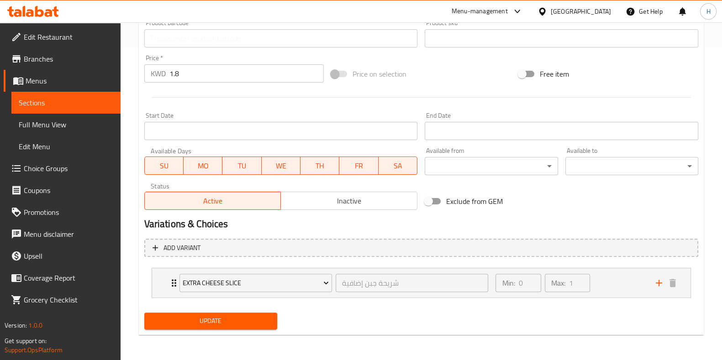
click at [217, 331] on div "Update" at bounding box center [211, 321] width 140 height 24
paste input "2.000"
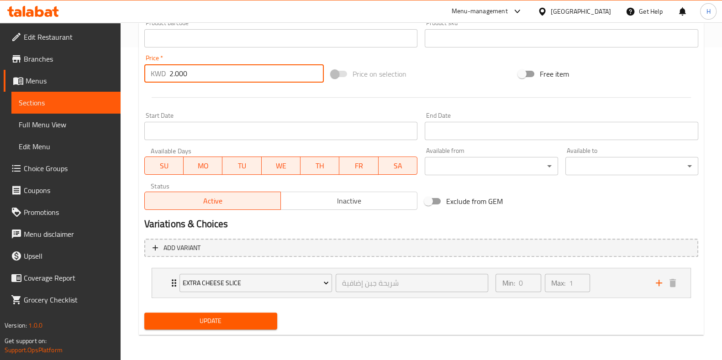
drag, startPoint x: 178, startPoint y: 74, endPoint x: 187, endPoint y: 90, distance: 18.4
click at [136, 73] on div "Home / Restaurants management / Menus / Sections / item / update Hotdogs sectio…" at bounding box center [421, 35] width 601 height 651
type input "2.000"
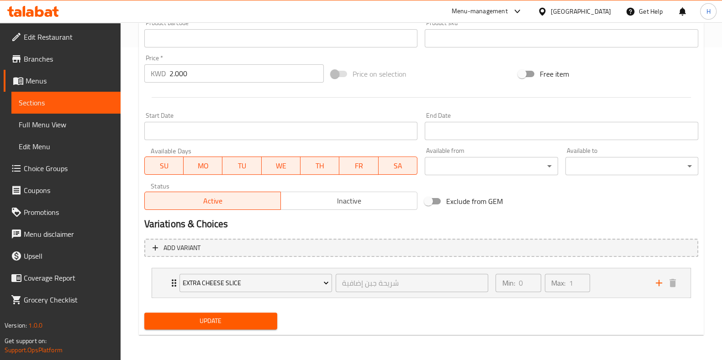
click at [187, 90] on div at bounding box center [421, 97] width 561 height 22
click at [179, 316] on span "Update" at bounding box center [211, 321] width 118 height 11
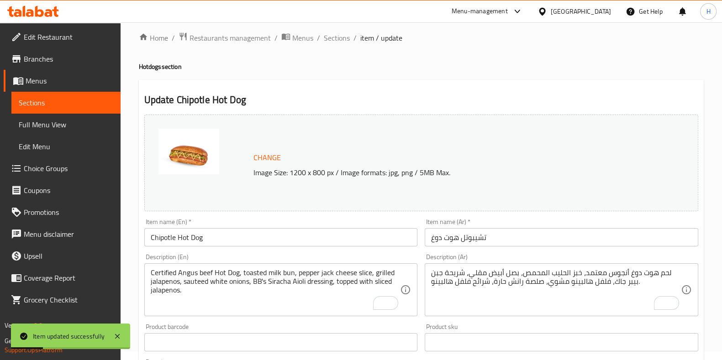
scroll to position [0, 0]
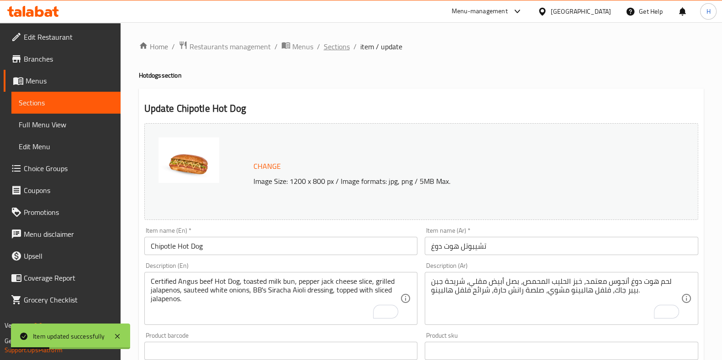
click at [324, 48] on span "Sections" at bounding box center [337, 46] width 26 height 11
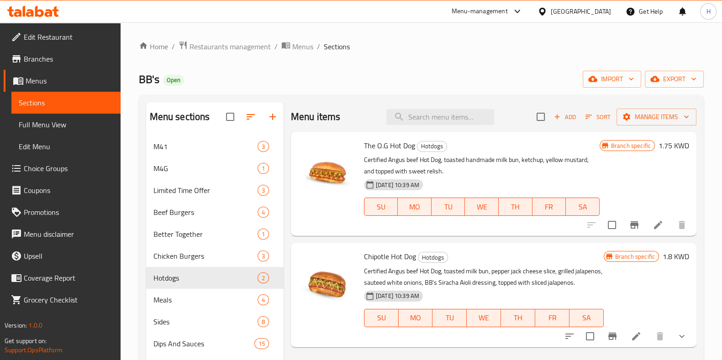
click at [393, 149] on span "The O.G Hot Dog" at bounding box center [389, 146] width 51 height 14
click at [658, 225] on icon at bounding box center [658, 225] width 8 height 8
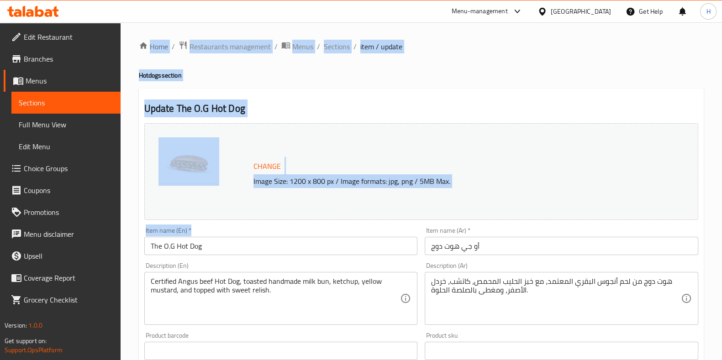
drag, startPoint x: 217, startPoint y: 245, endPoint x: 171, endPoint y: 249, distance: 46.3
click at [171, 249] on div "Home / Restaurants management / Menus / Sections / item / update Hotdogs sectio…" at bounding box center [421, 341] width 565 height 600
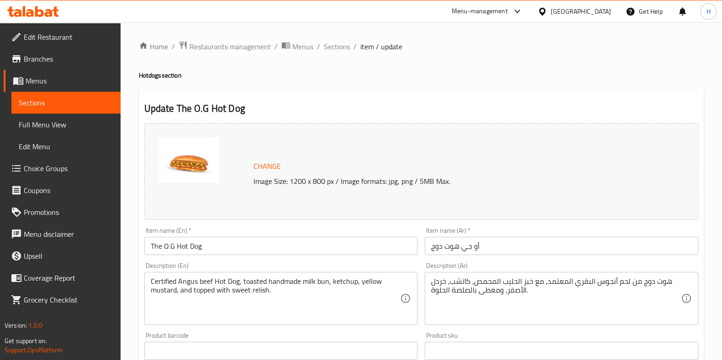
click at [212, 248] on input "The O.G Hot Dog" at bounding box center [281, 246] width 274 height 18
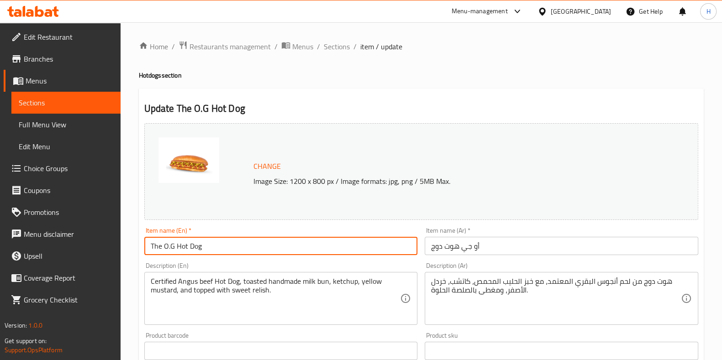
drag, startPoint x: 210, startPoint y: 251, endPoint x: 38, endPoint y: 269, distance: 172.6
click at [38, 269] on div "Edit Restaurant Branches Menus Sections Full Menu View Edit Menu Choice Groups …" at bounding box center [361, 340] width 722 height 636
paste input "Meal"
type input "The O.G Meal"
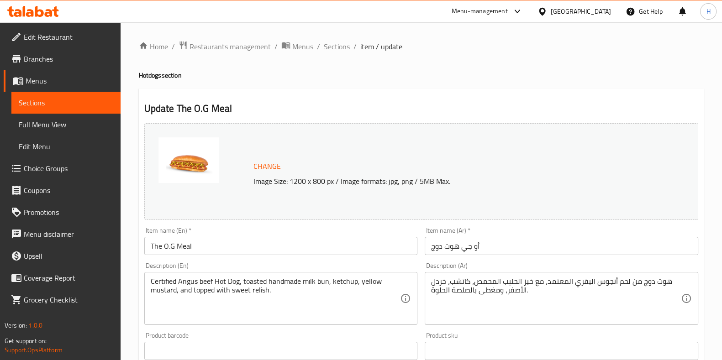
click at [178, 262] on div "Description (En) Certified Angus beef Hot Dog, toasted handmade milk bun, ketch…" at bounding box center [281, 294] width 281 height 70
click at [479, 248] on input "أو جي هوت دوج" at bounding box center [562, 246] width 274 height 18
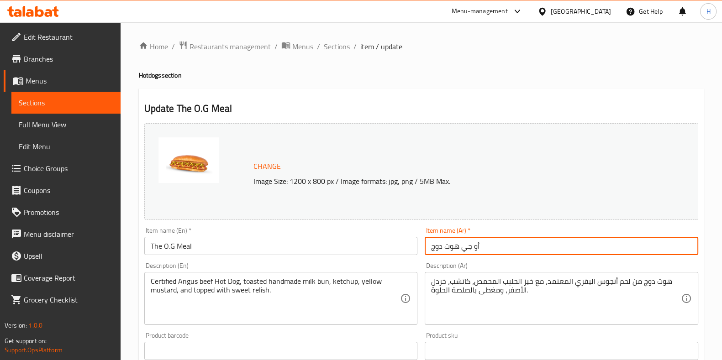
click at [479, 248] on input "أو جي هوت دوج" at bounding box center [562, 246] width 274 height 18
click at [471, 202] on div "Change Image Size: 1200 x 800 px / Image formats: jpg, png / 5MB Max." at bounding box center [421, 171] width 554 height 97
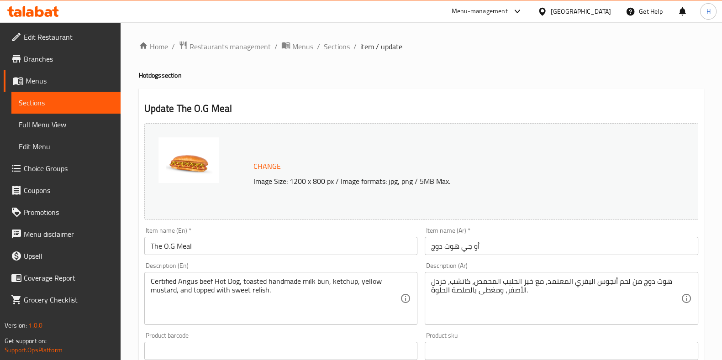
click at [502, 245] on input "أو جي هوت دوج" at bounding box center [562, 246] width 274 height 18
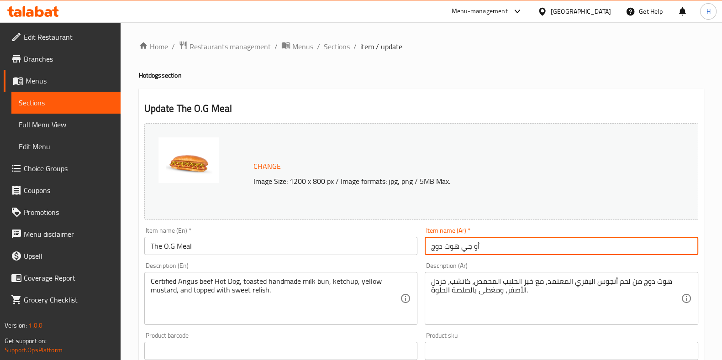
drag, startPoint x: 498, startPoint y: 246, endPoint x: 381, endPoint y: 268, distance: 118.6
click at [381, 268] on div "Change Image Size: 1200 x 800 px / Image formats: jpg, png / 5MB Max. Item name…" at bounding box center [421, 323] width 561 height 407
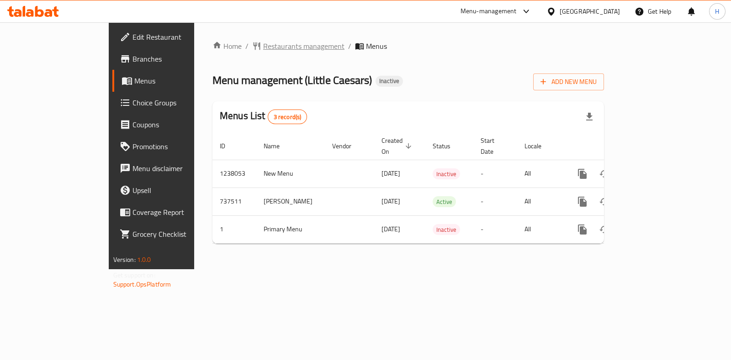
drag, startPoint x: 221, startPoint y: 58, endPoint x: 221, endPoint y: 49, distance: 9.1
click at [221, 57] on div "Home / Restaurants management / Menus Menu management ( Little Caesars ) Inacti…" at bounding box center [407, 146] width 391 height 211
click at [263, 42] on span "Restaurants management" at bounding box center [303, 46] width 81 height 11
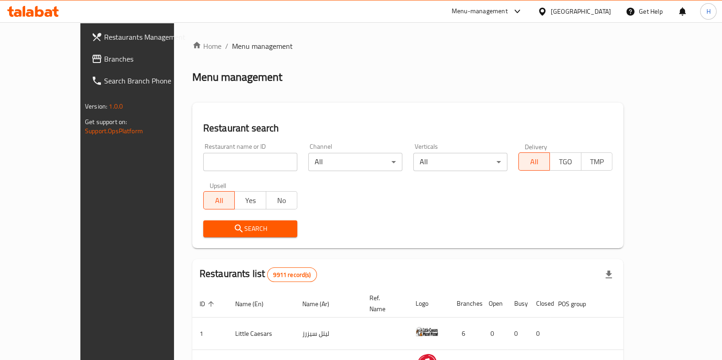
click at [193, 154] on div at bounding box center [361, 180] width 722 height 360
click at [203, 157] on input "search" at bounding box center [250, 162] width 94 height 18
paste input "[DEMOGRAPHIC_DATA] a Boo"
type input "[DEMOGRAPHIC_DATA] a Boo"
click button "Search" at bounding box center [250, 229] width 94 height 17
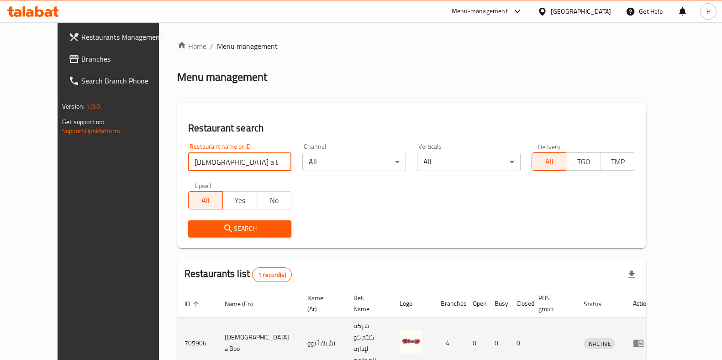
click at [643, 340] on icon "enhanced table" at bounding box center [638, 344] width 10 height 8
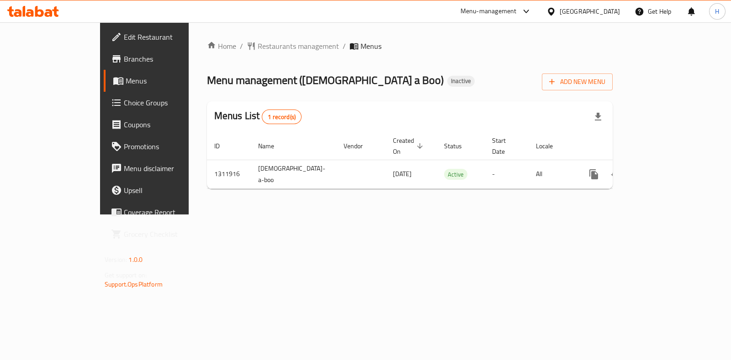
click at [523, 1] on div "Menu-management" at bounding box center [496, 11] width 86 height 22
click at [516, 6] on div "Menu-management" at bounding box center [488, 11] width 56 height 11
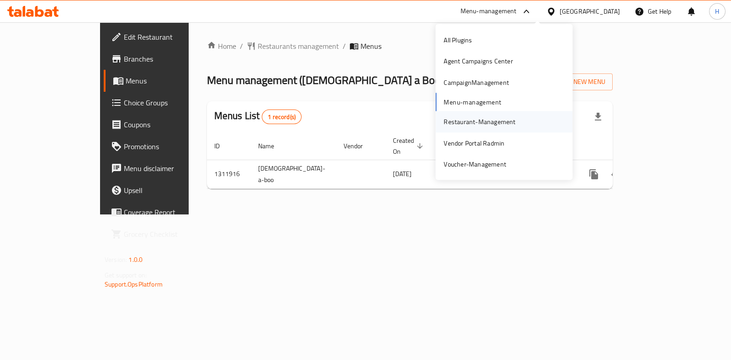
click at [487, 122] on div "Restaurant-Management" at bounding box center [479, 122] width 72 height 10
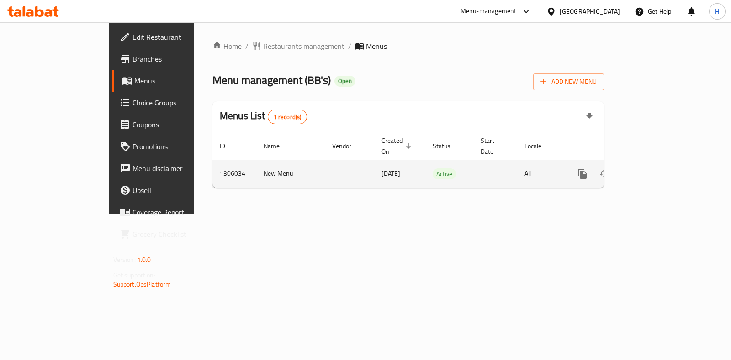
click at [652, 170] on icon "enhanced table" at bounding box center [648, 174] width 8 height 8
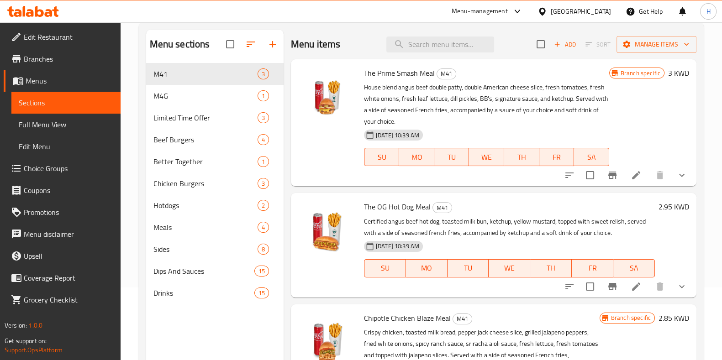
scroll to position [13, 0]
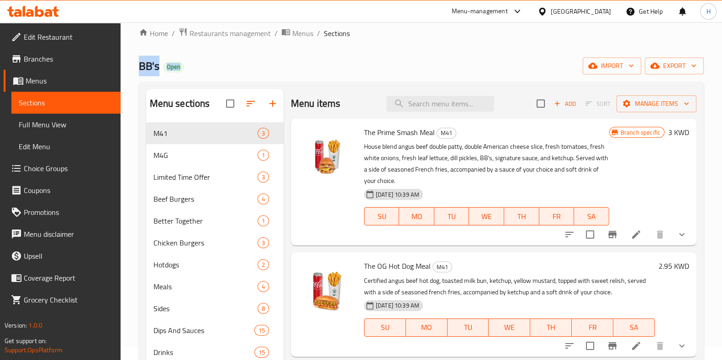
click at [436, 40] on div "Home / Restaurants management / Menus / Sections BB's Open import export Menu s…" at bounding box center [421, 241] width 565 height 429
